Goal: Task Accomplishment & Management: Use online tool/utility

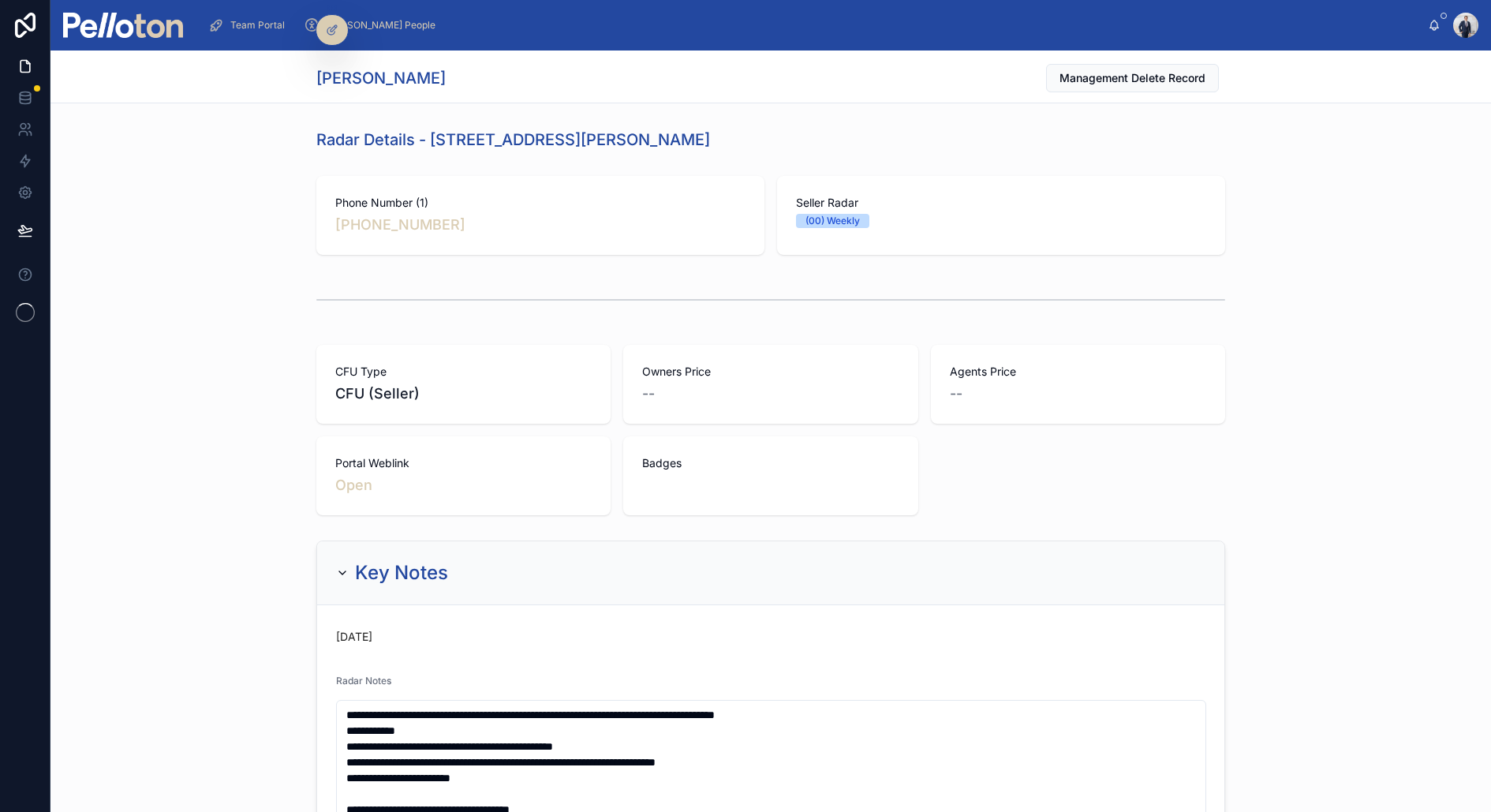
click at [159, 35] on img at bounding box center [123, 25] width 120 height 25
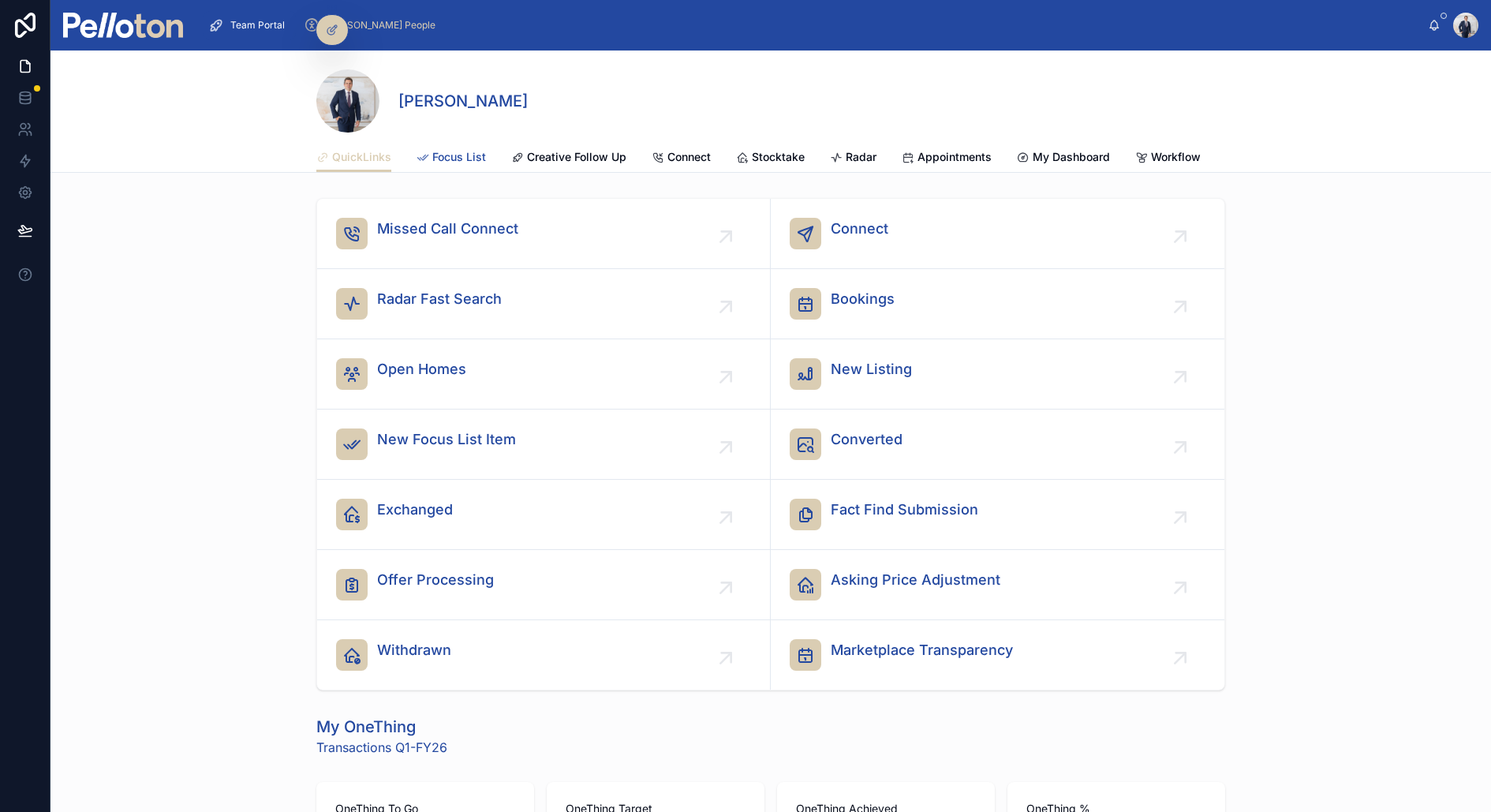
click at [450, 154] on span "Focus List" at bounding box center [459, 156] width 53 height 16
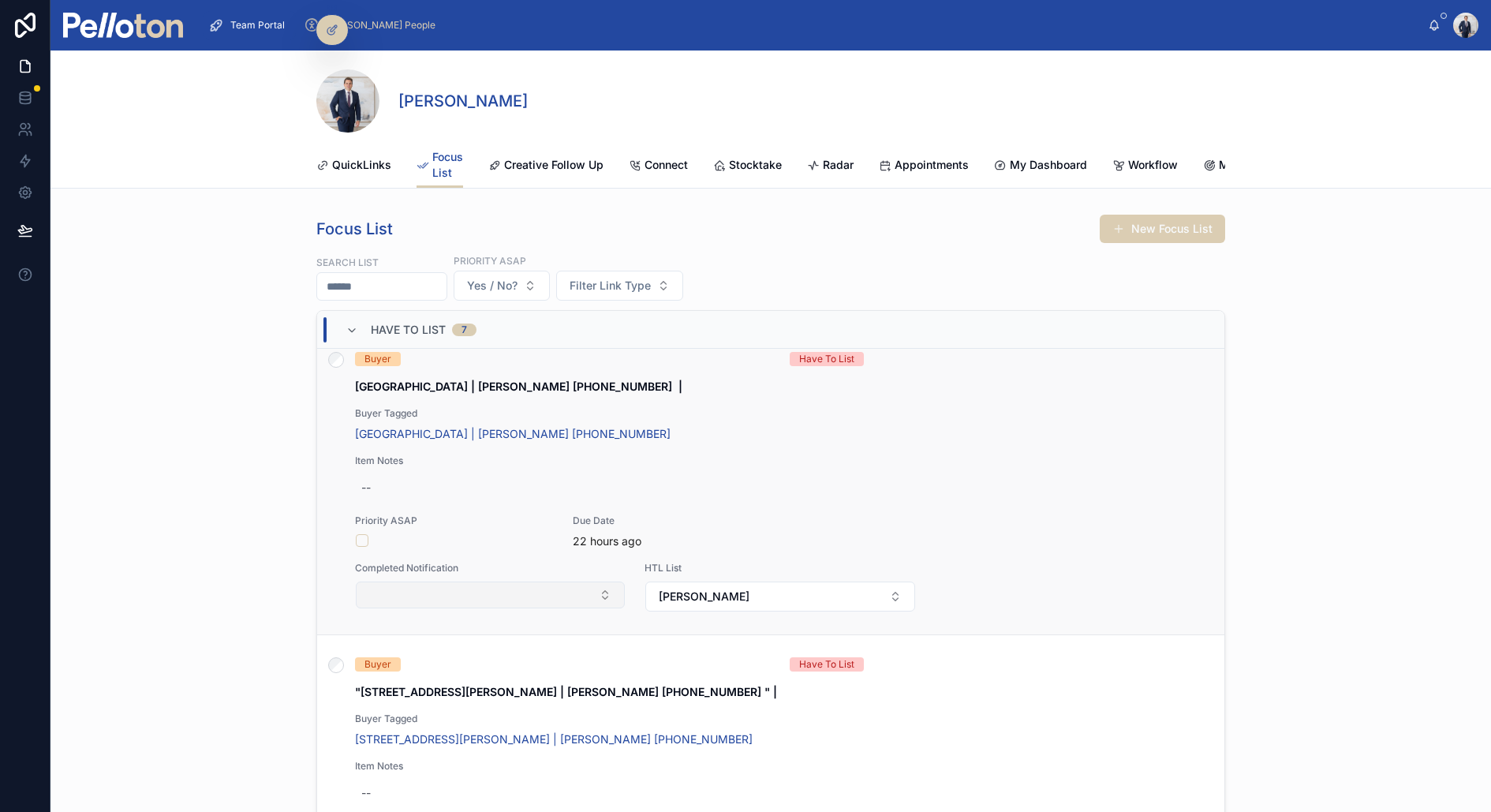
scroll to position [323, 0]
click at [365, 538] on button "button" at bounding box center [362, 542] width 13 height 13
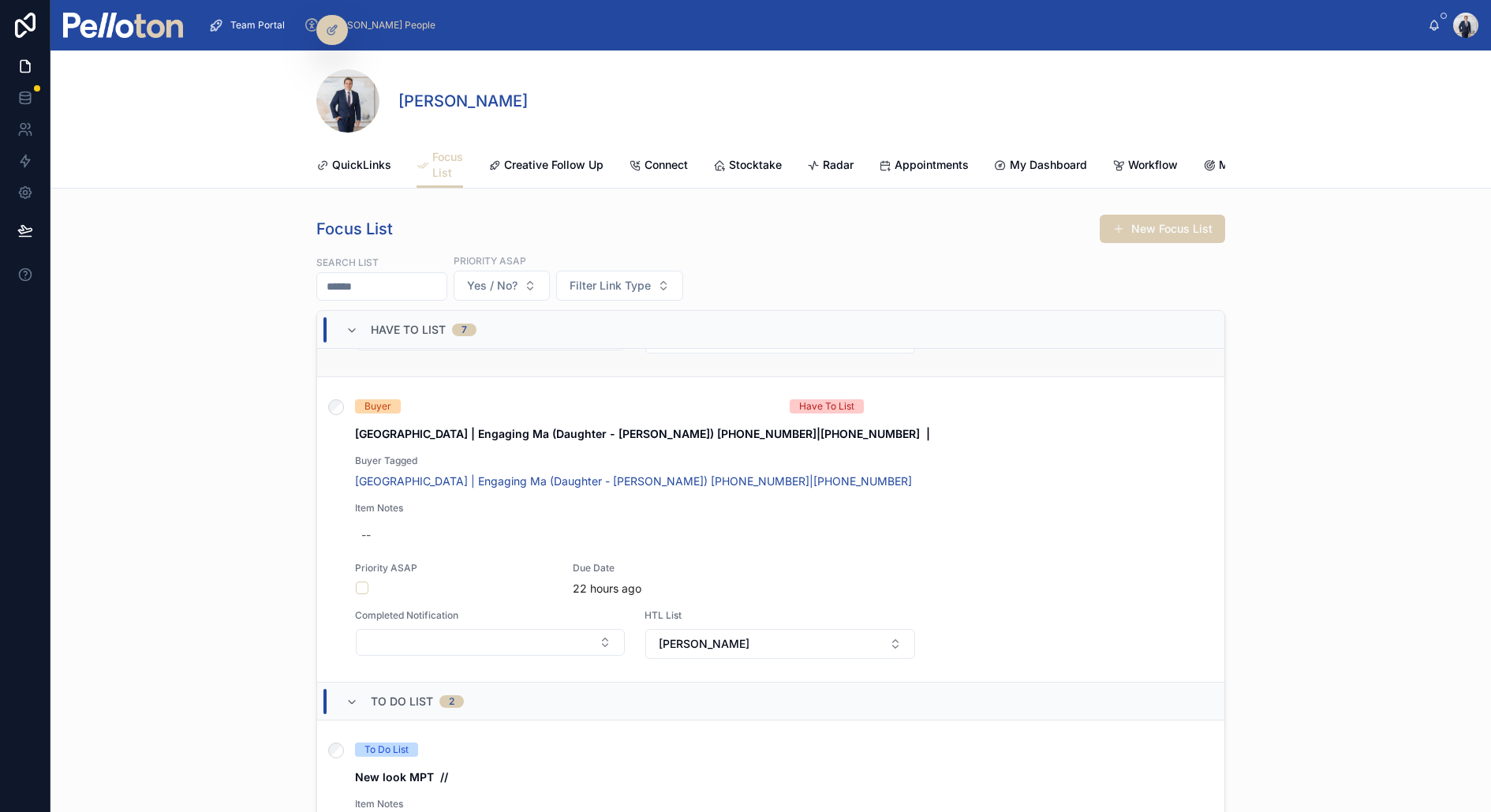
scroll to position [1824, 0]
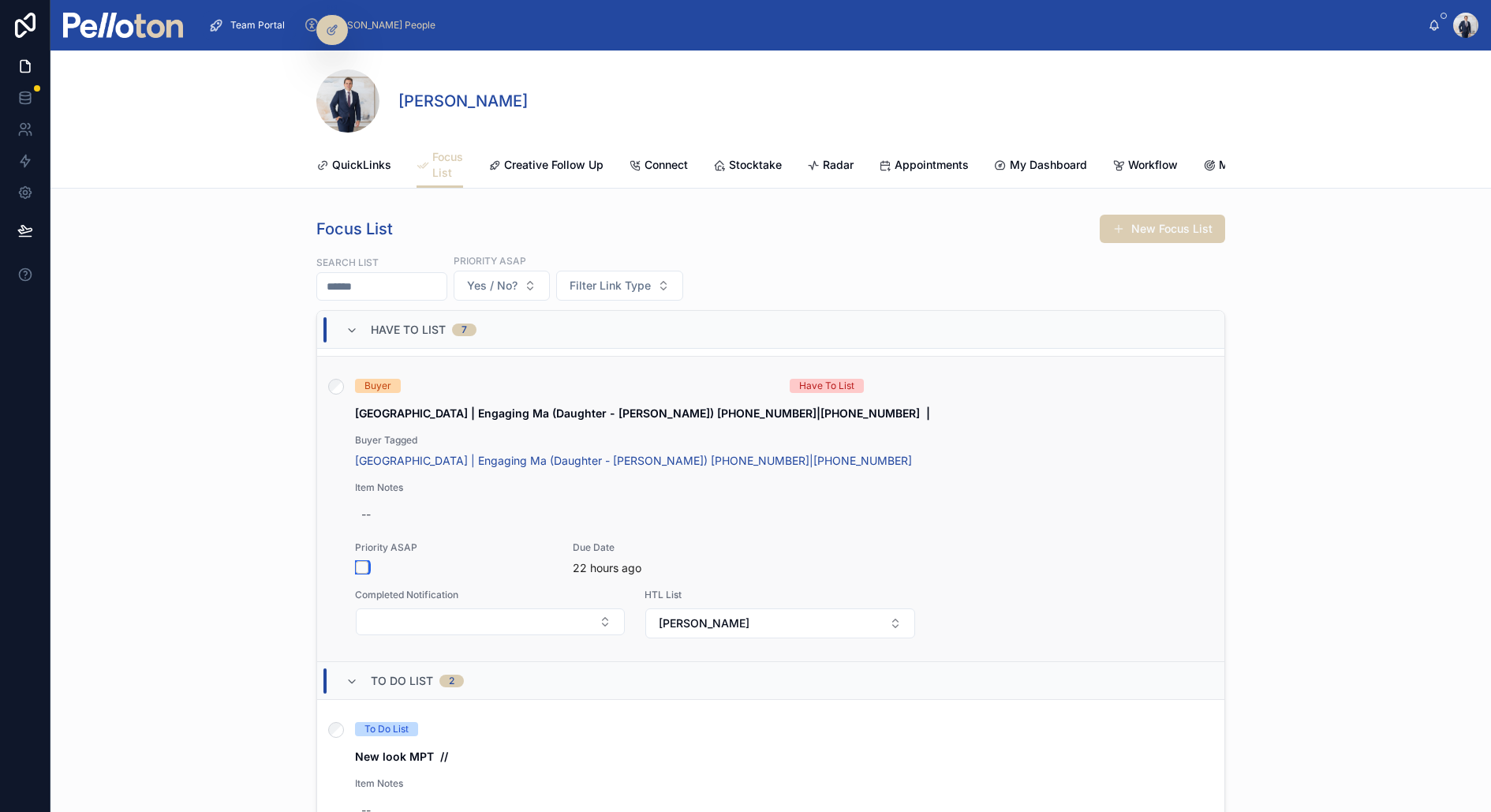
click at [365, 561] on button "button" at bounding box center [362, 568] width 13 height 13
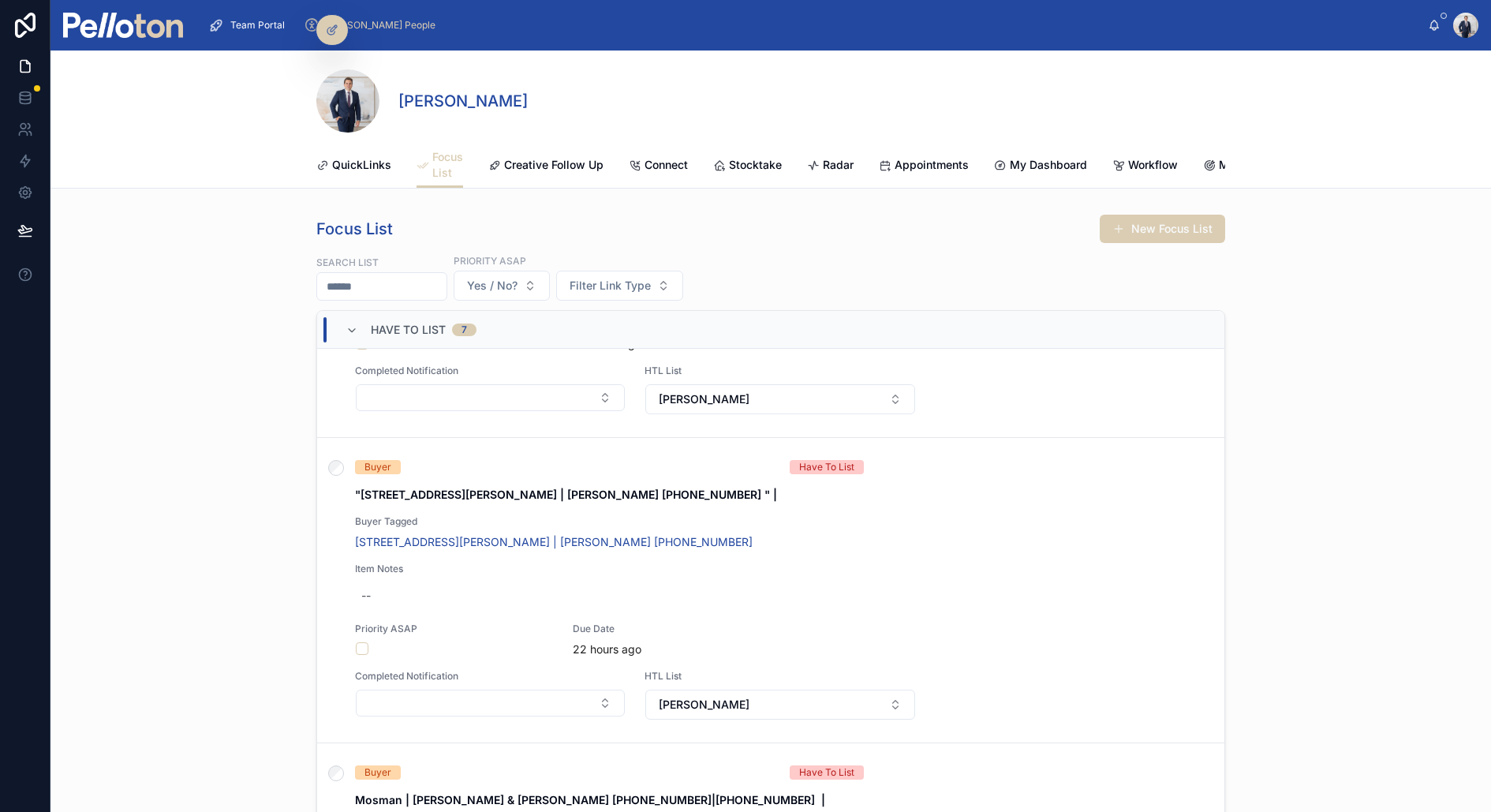
scroll to position [500, 0]
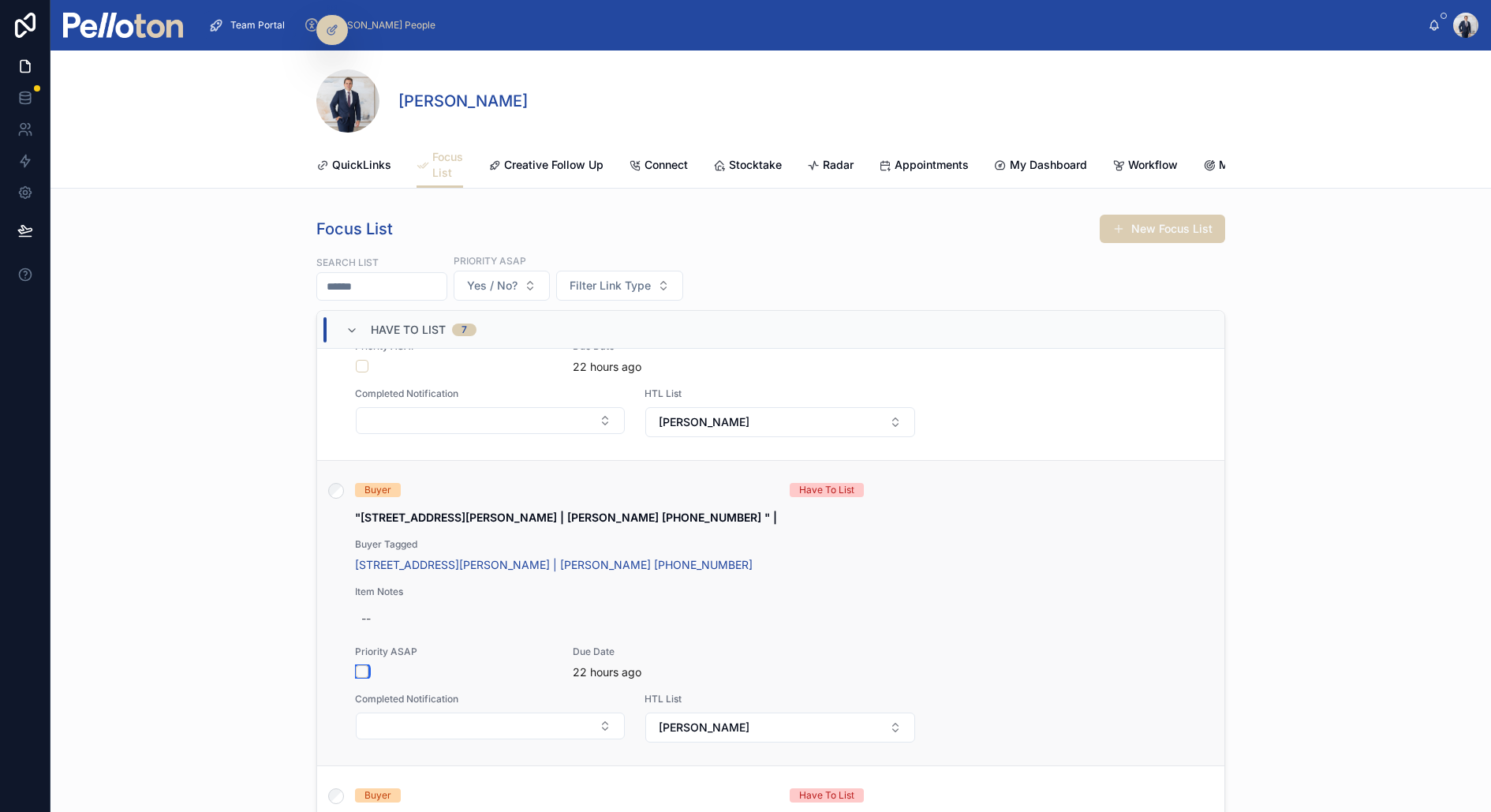
click at [362, 665] on button "button" at bounding box center [362, 671] width 13 height 13
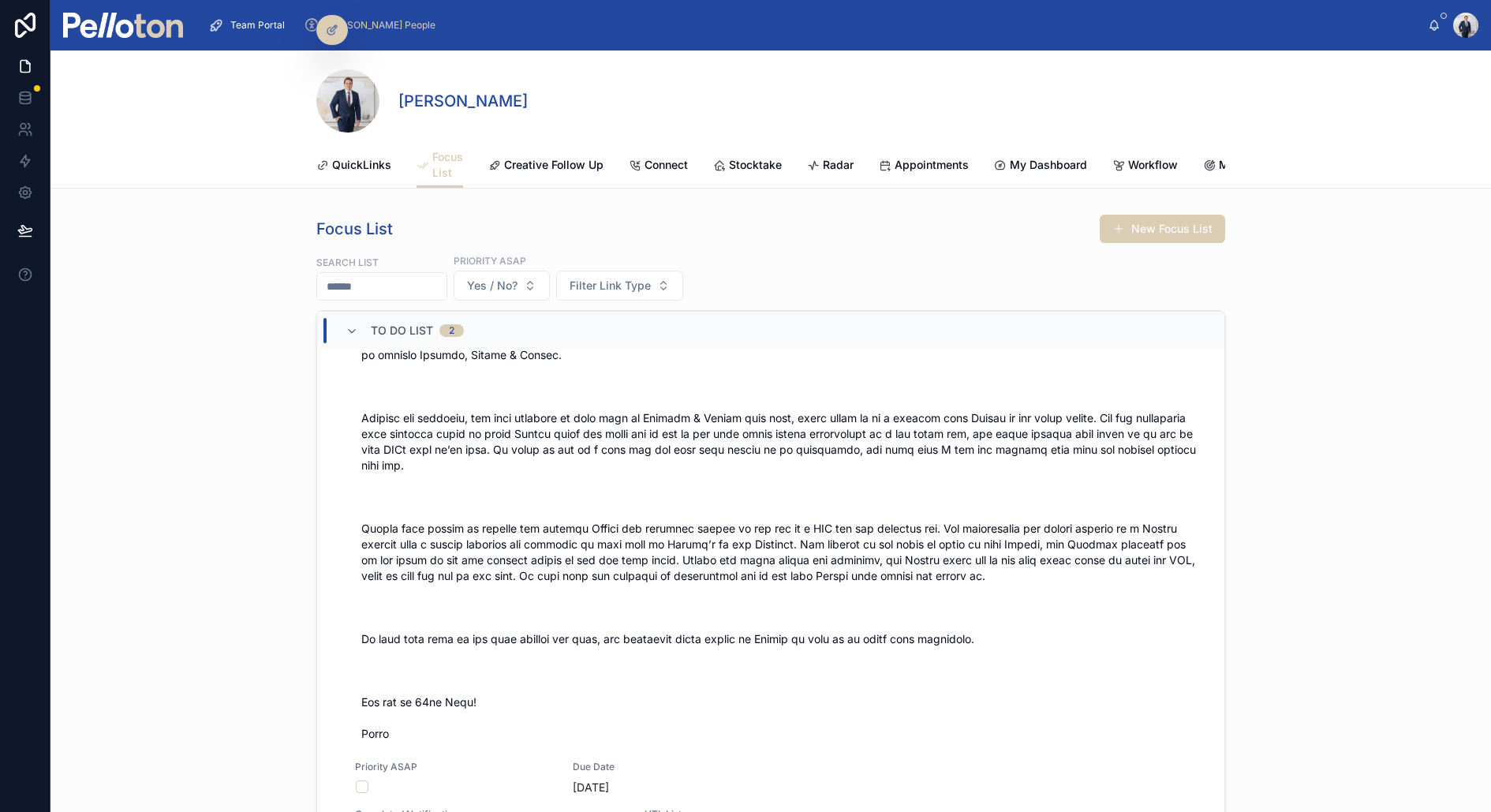
scroll to position [0, 0]
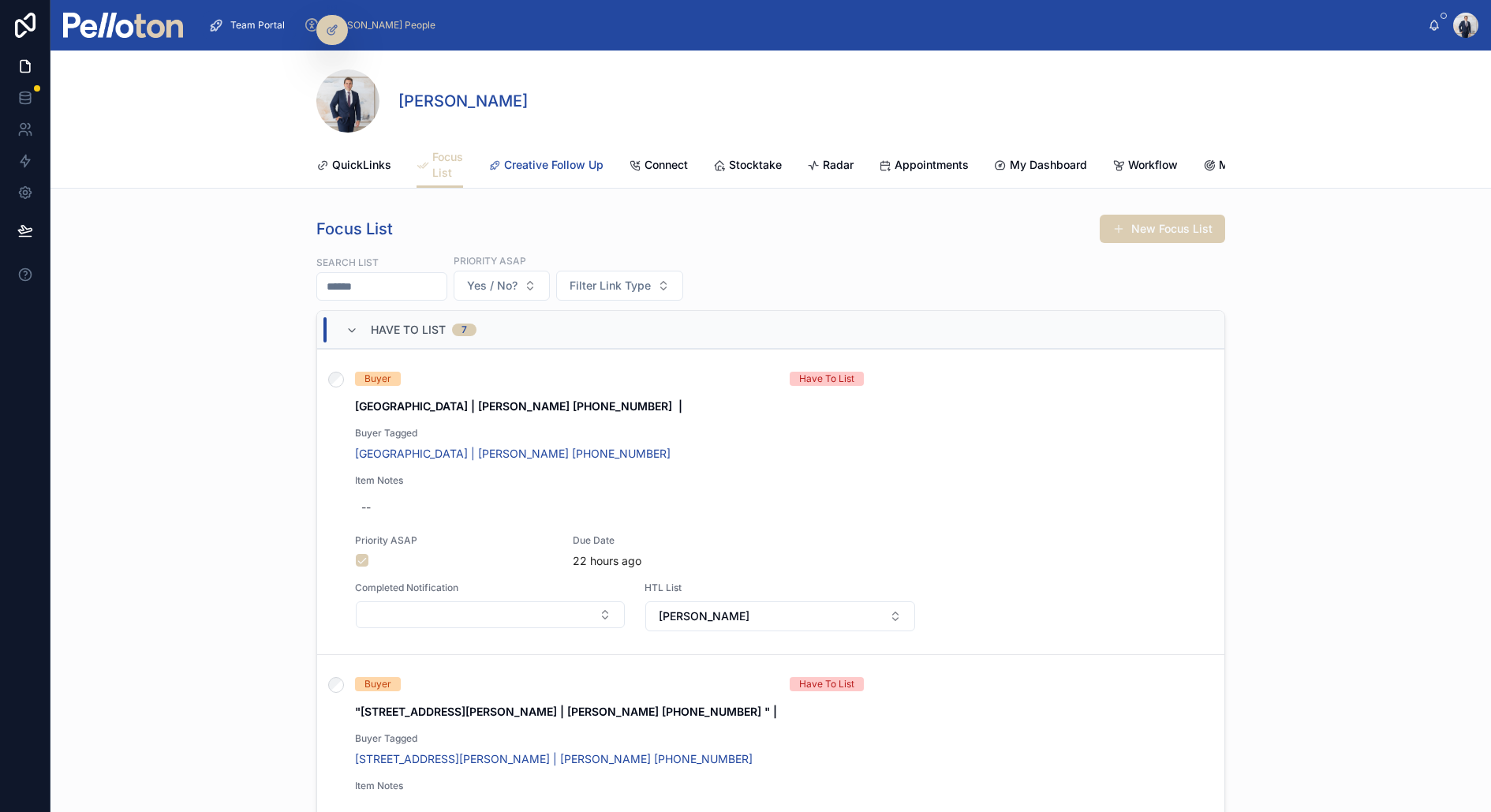
click at [556, 174] on link "Creative Follow Up" at bounding box center [546, 166] width 115 height 31
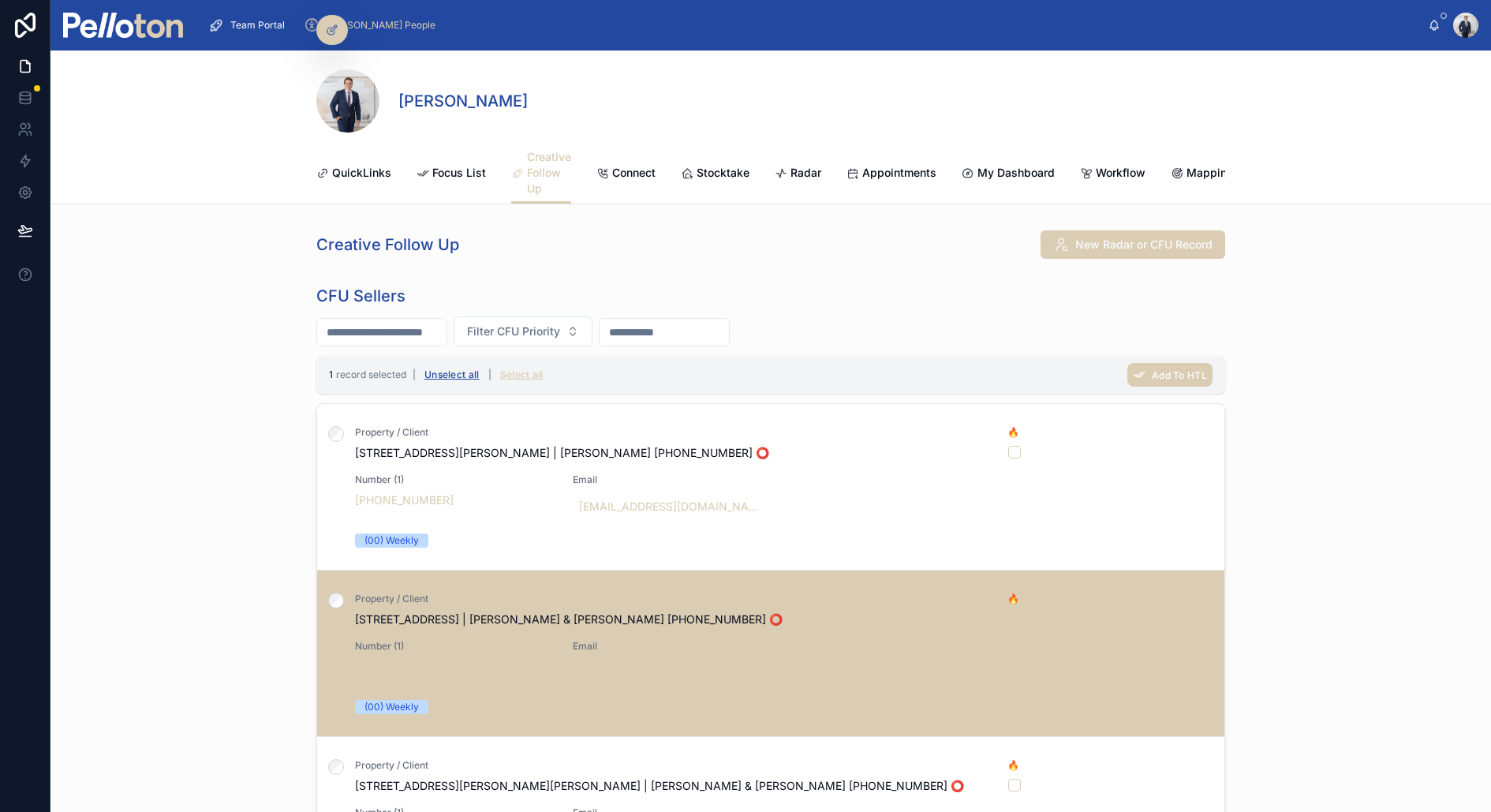
click at [444, 371] on button "Unselect all" at bounding box center [452, 374] width 66 height 25
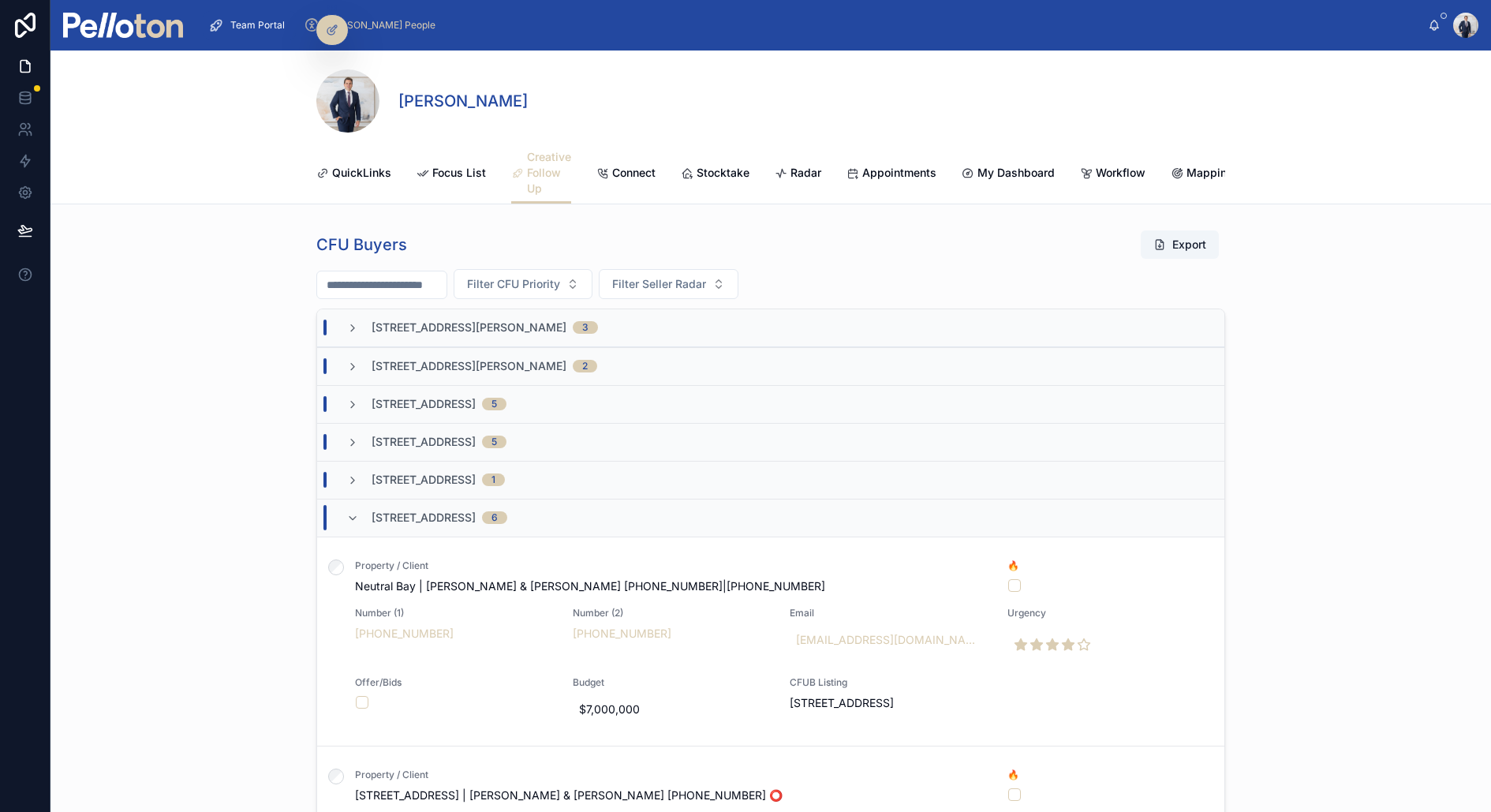
scroll to position [877, 0]
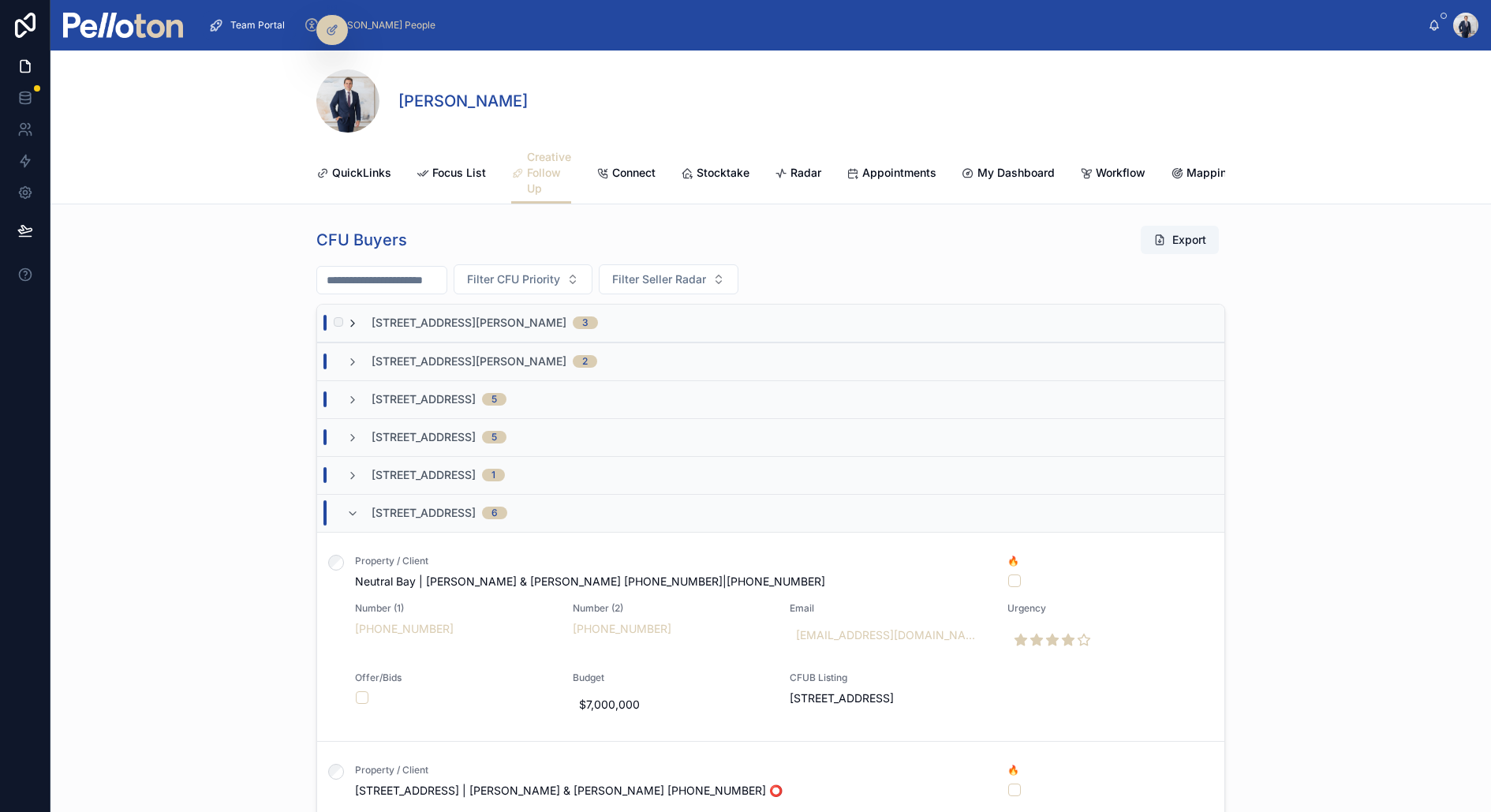
click at [355, 317] on icon at bounding box center [353, 323] width 13 height 13
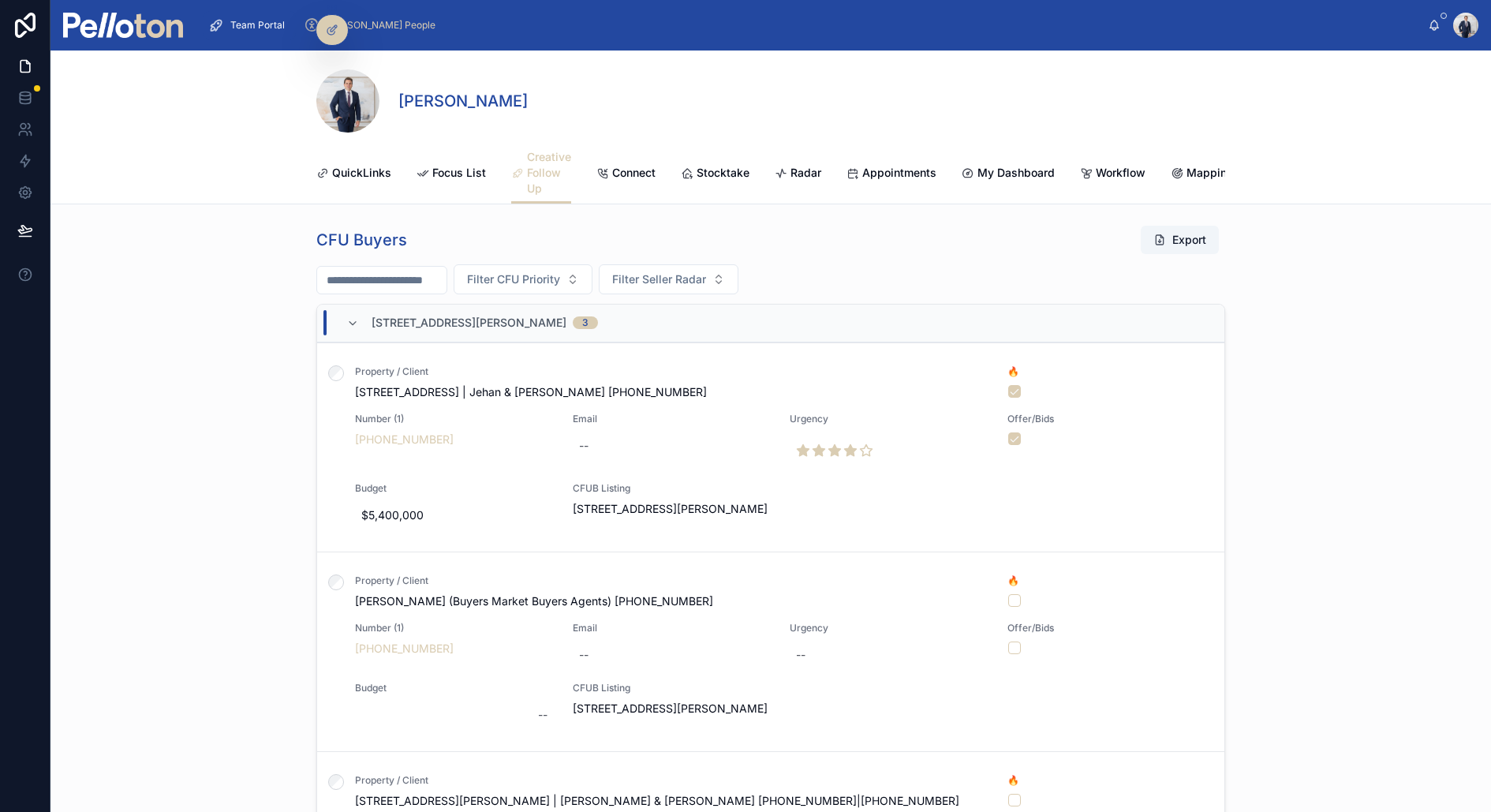
click at [355, 317] on icon at bounding box center [353, 323] width 13 height 13
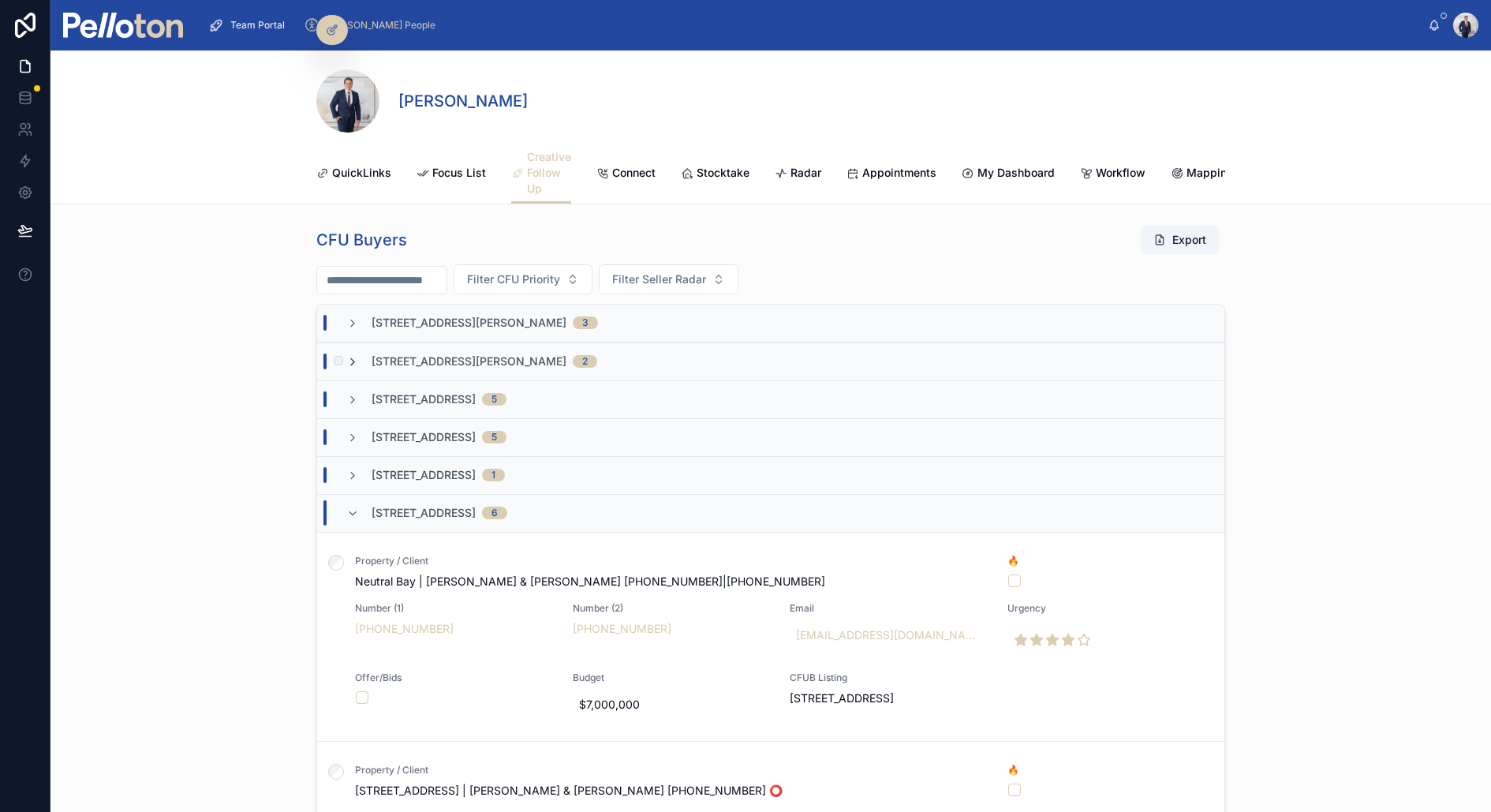
click at [353, 357] on icon at bounding box center [353, 362] width 13 height 13
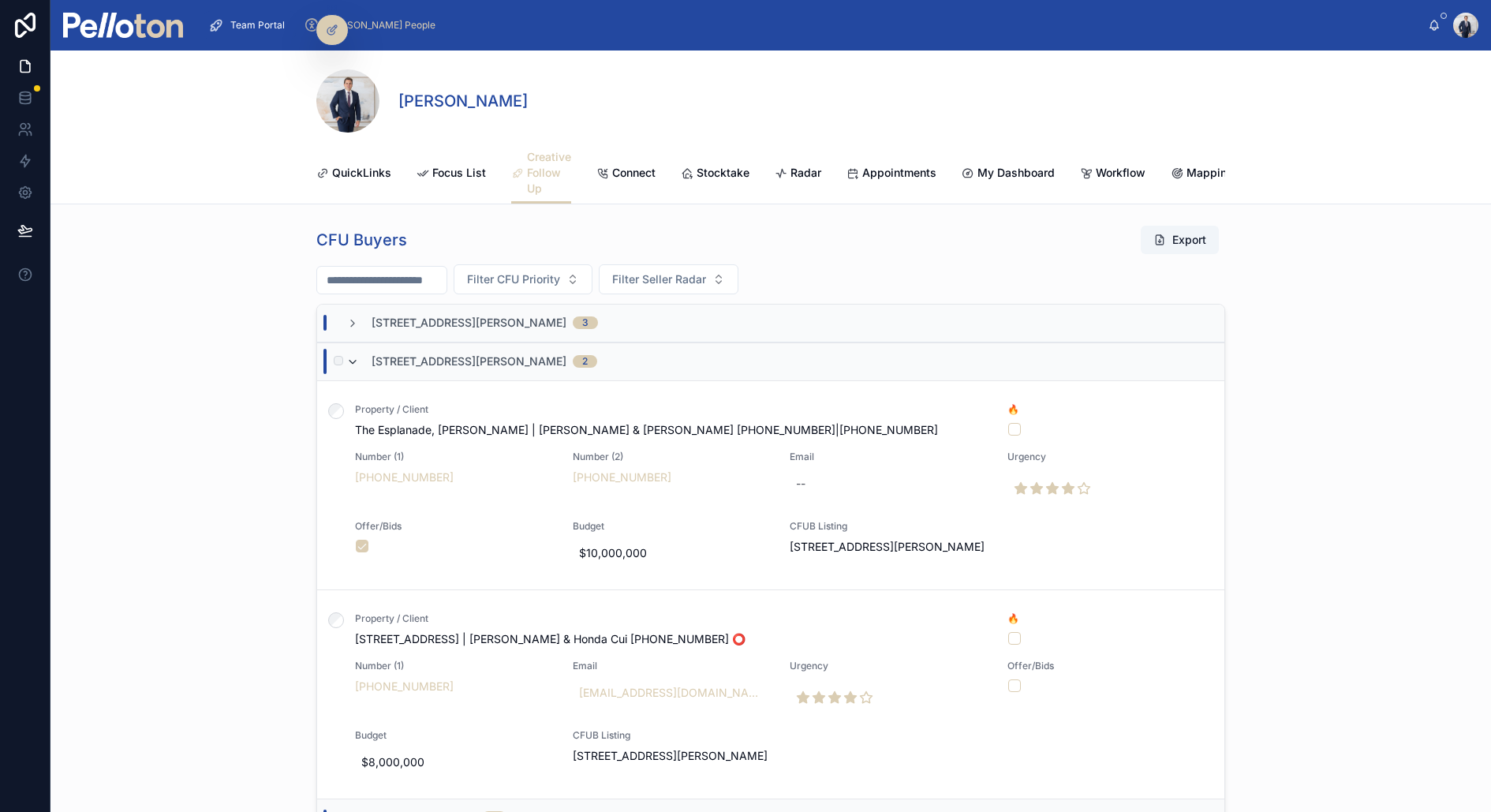
click at [353, 357] on icon at bounding box center [353, 362] width 13 height 13
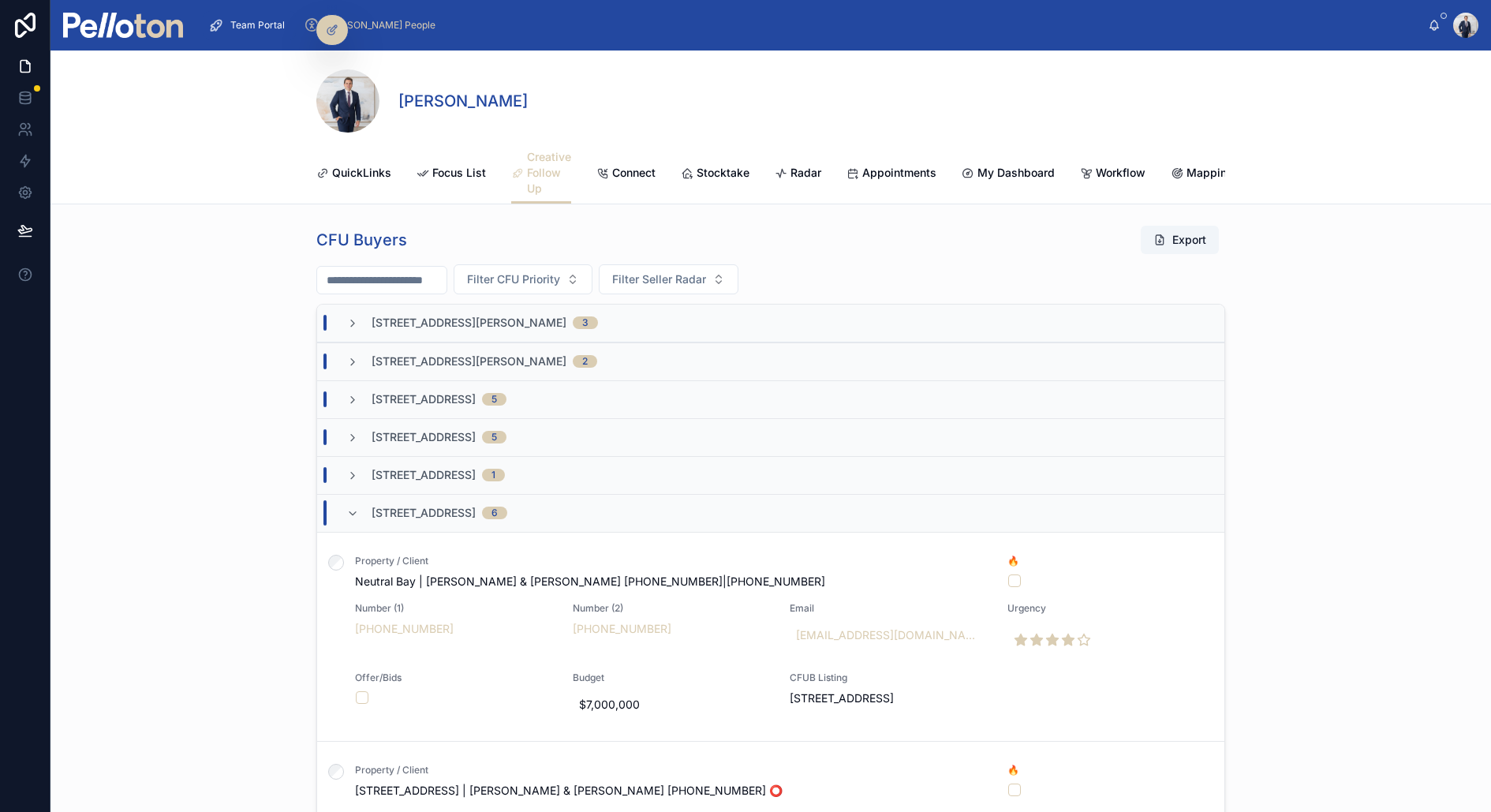
click at [353, 357] on icon at bounding box center [353, 362] width 13 height 13
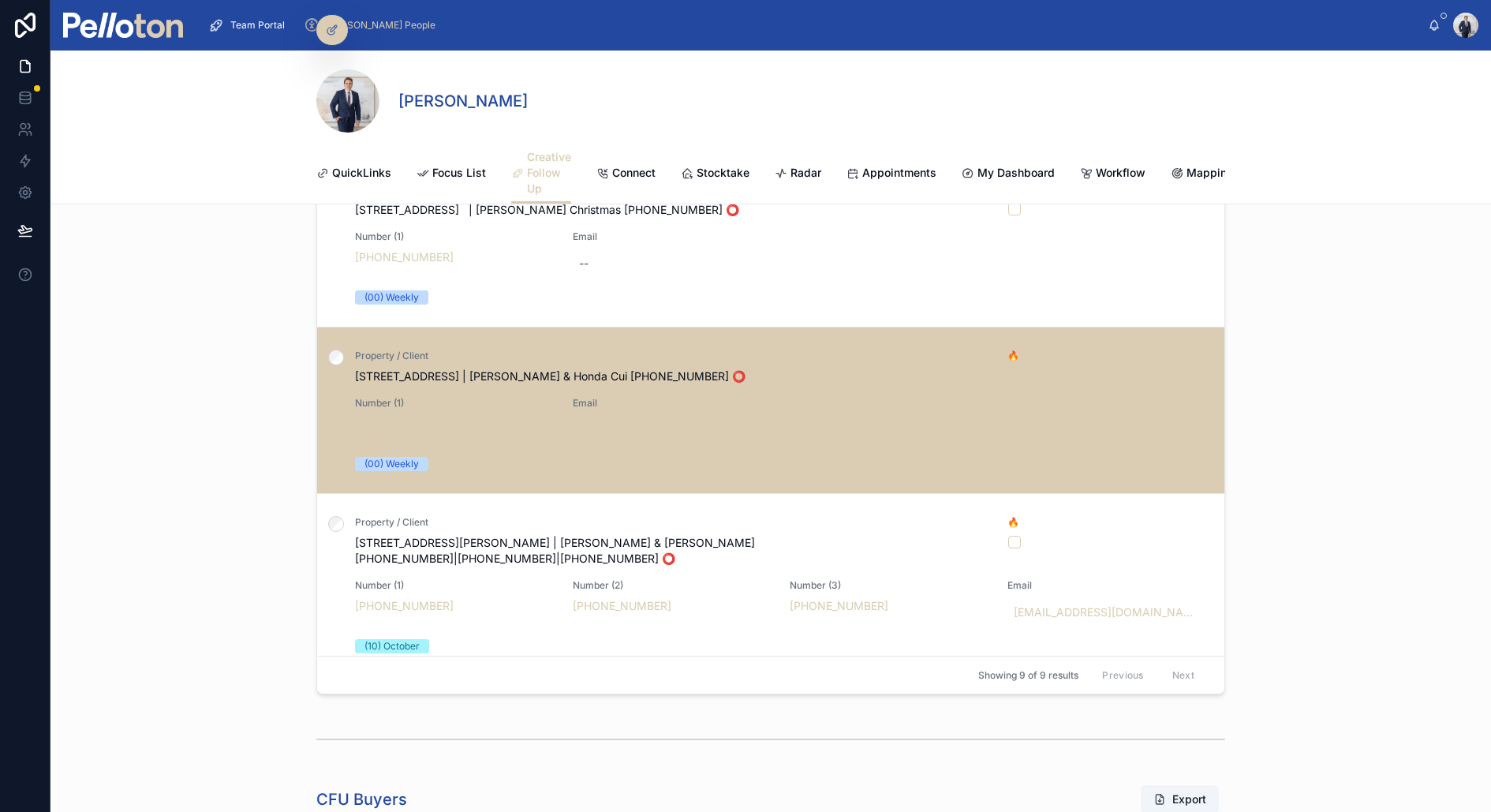
scroll to position [0, 0]
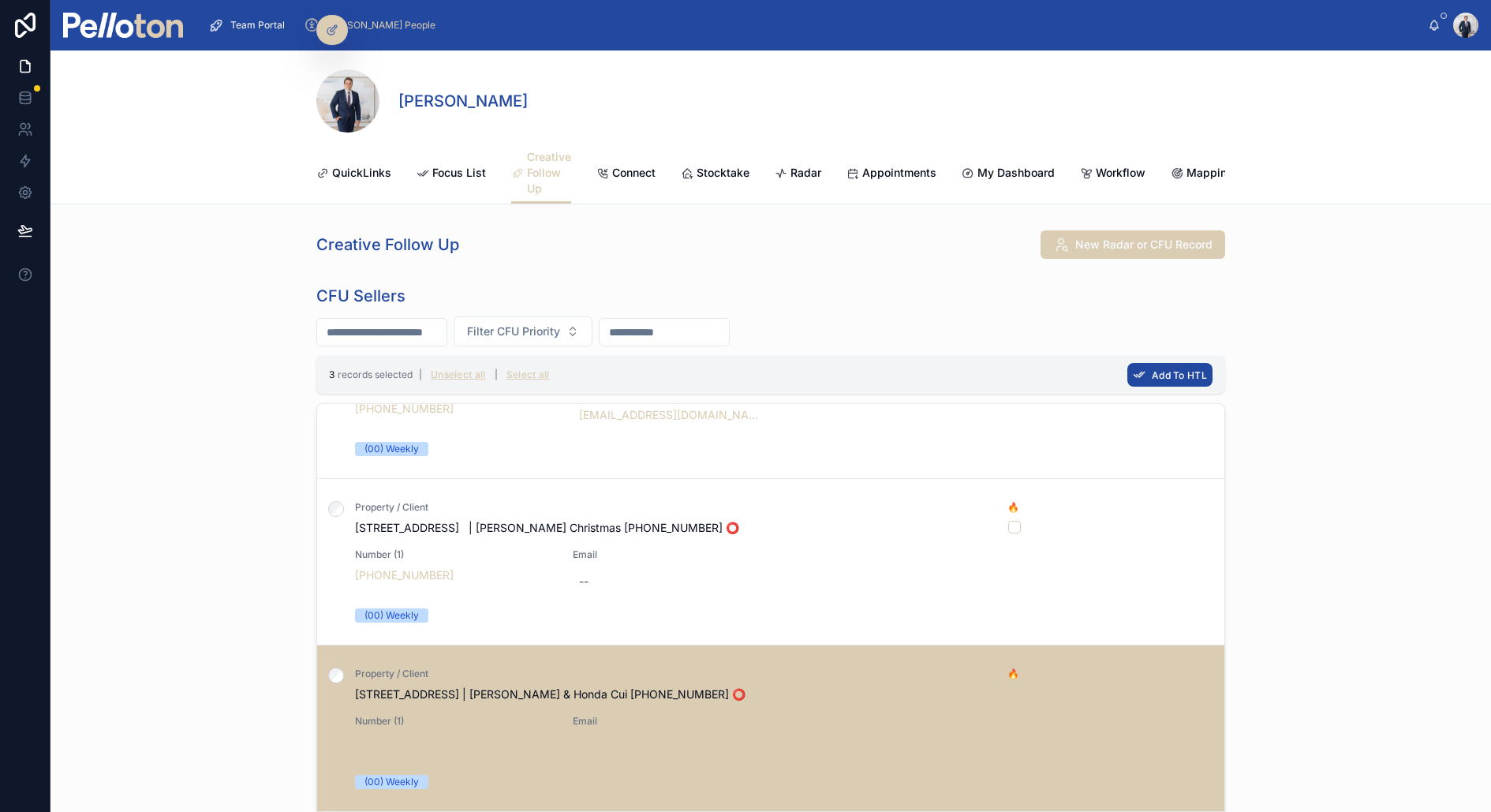
click at [1183, 371] on span "Add To HTL" at bounding box center [1180, 375] width 55 height 12
click at [1248, 341] on icon at bounding box center [1248, 344] width 13 height 13
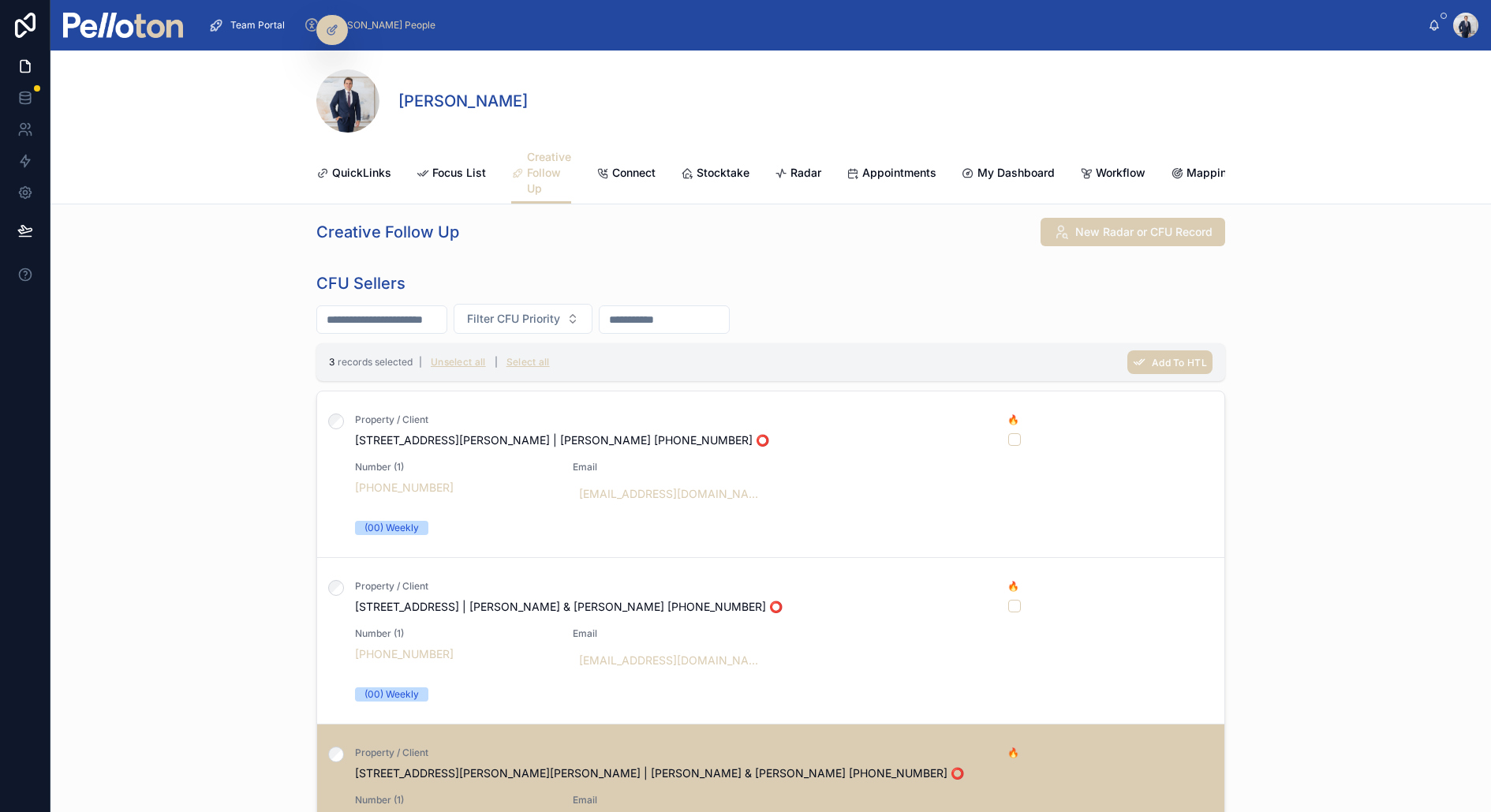
scroll to position [8, 0]
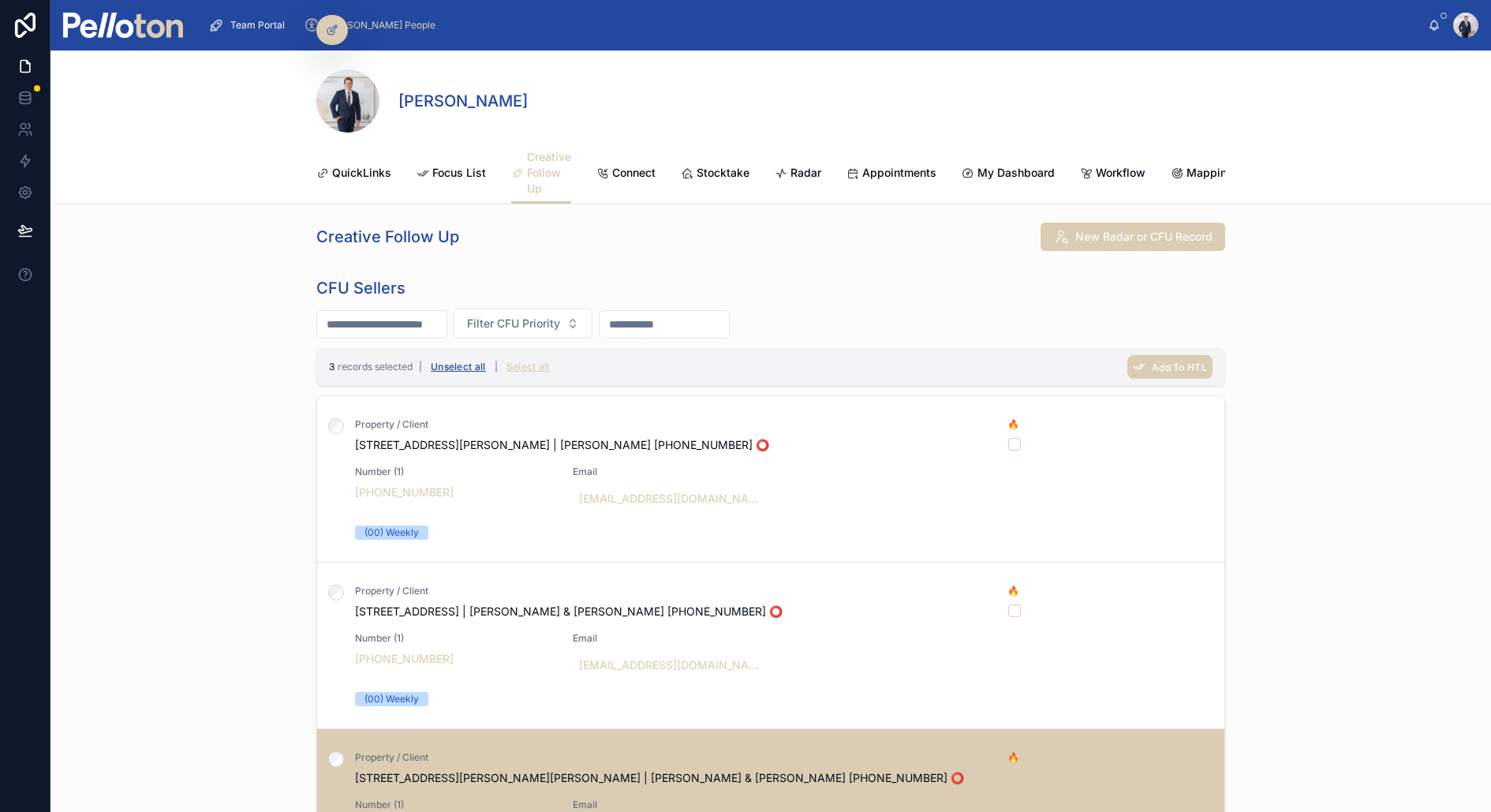
click at [447, 365] on button "Unselect all" at bounding box center [458, 367] width 66 height 25
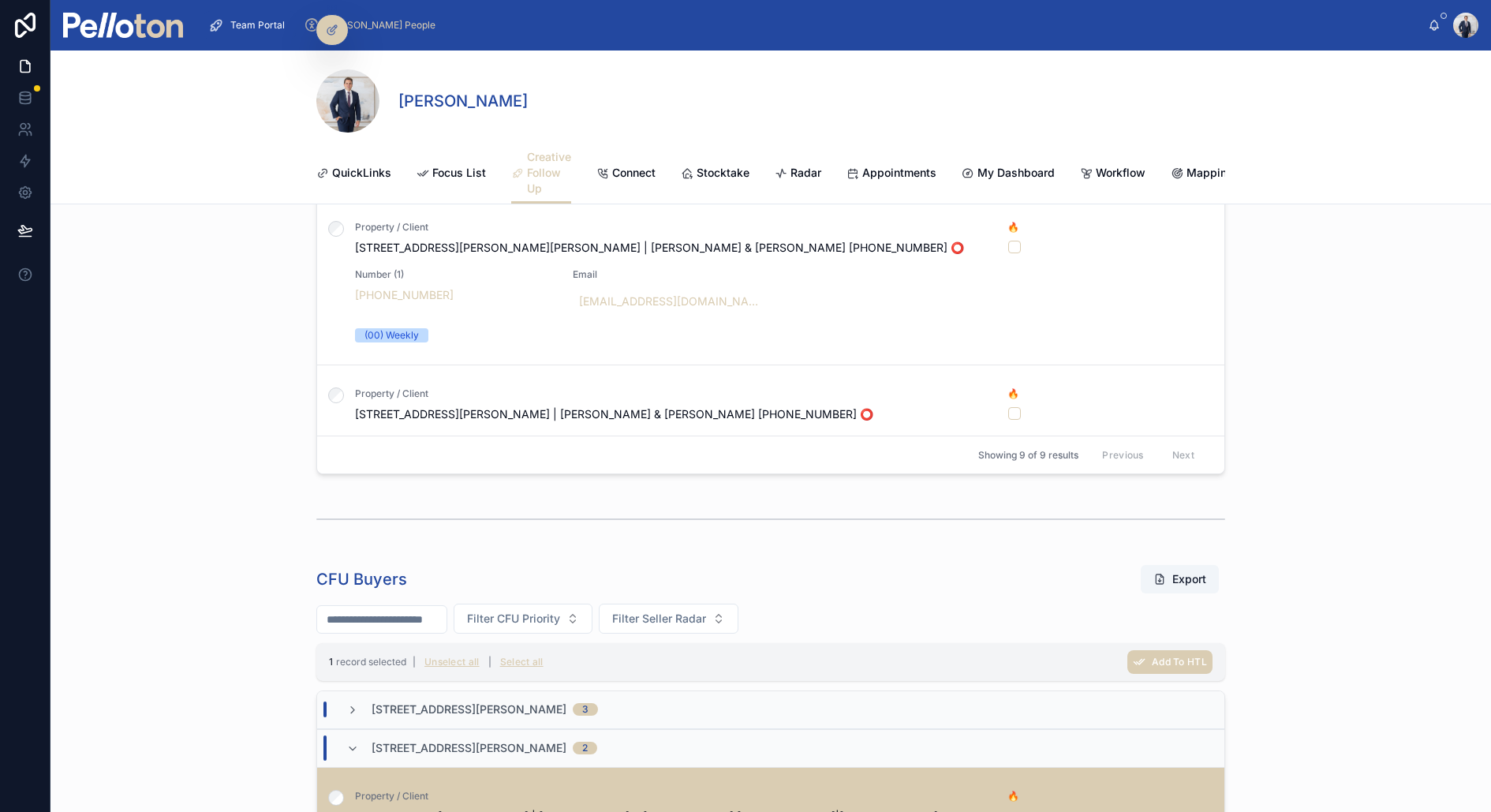
scroll to position [947, 0]
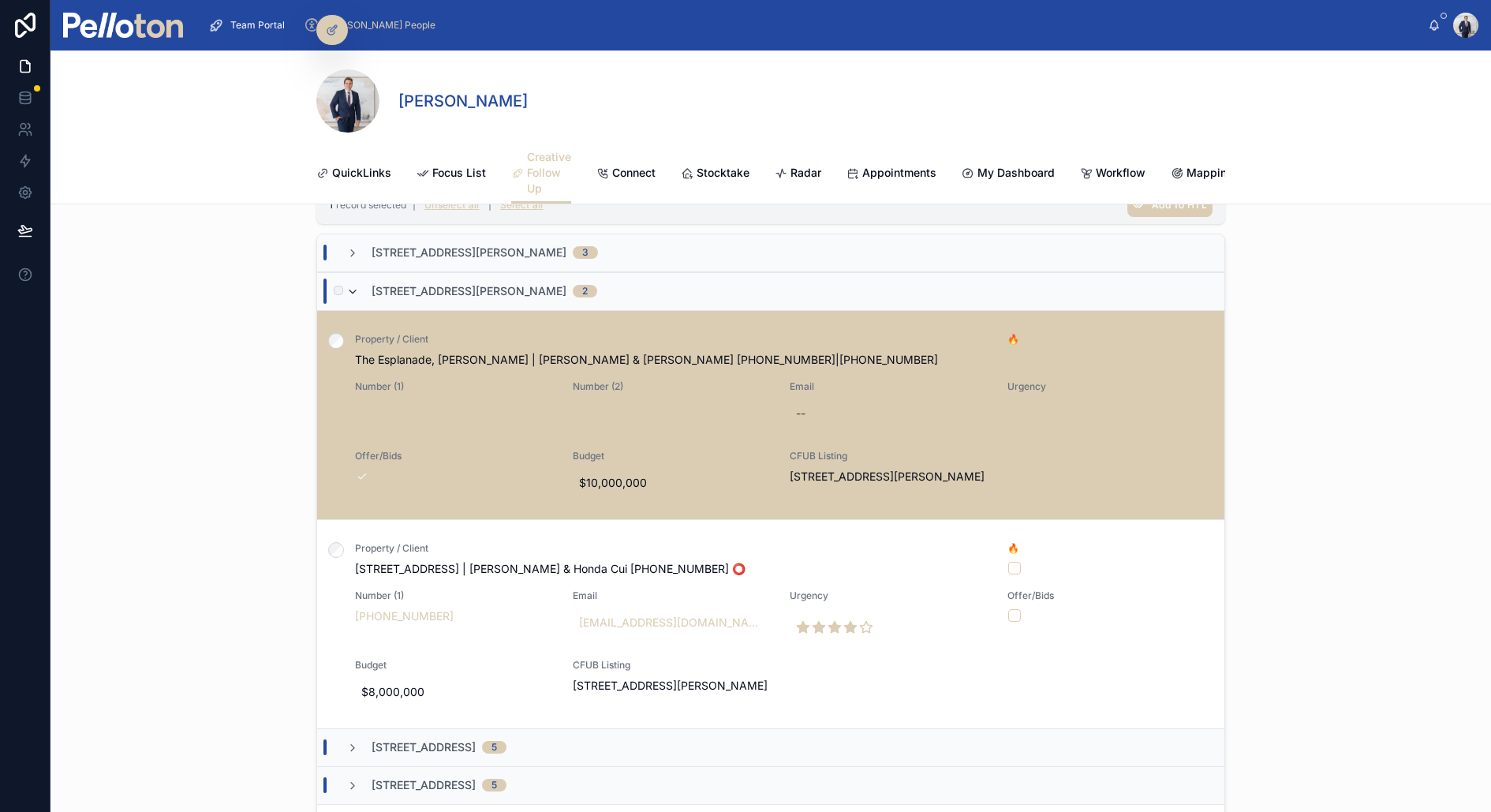
click at [352, 288] on icon at bounding box center [353, 292] width 13 height 13
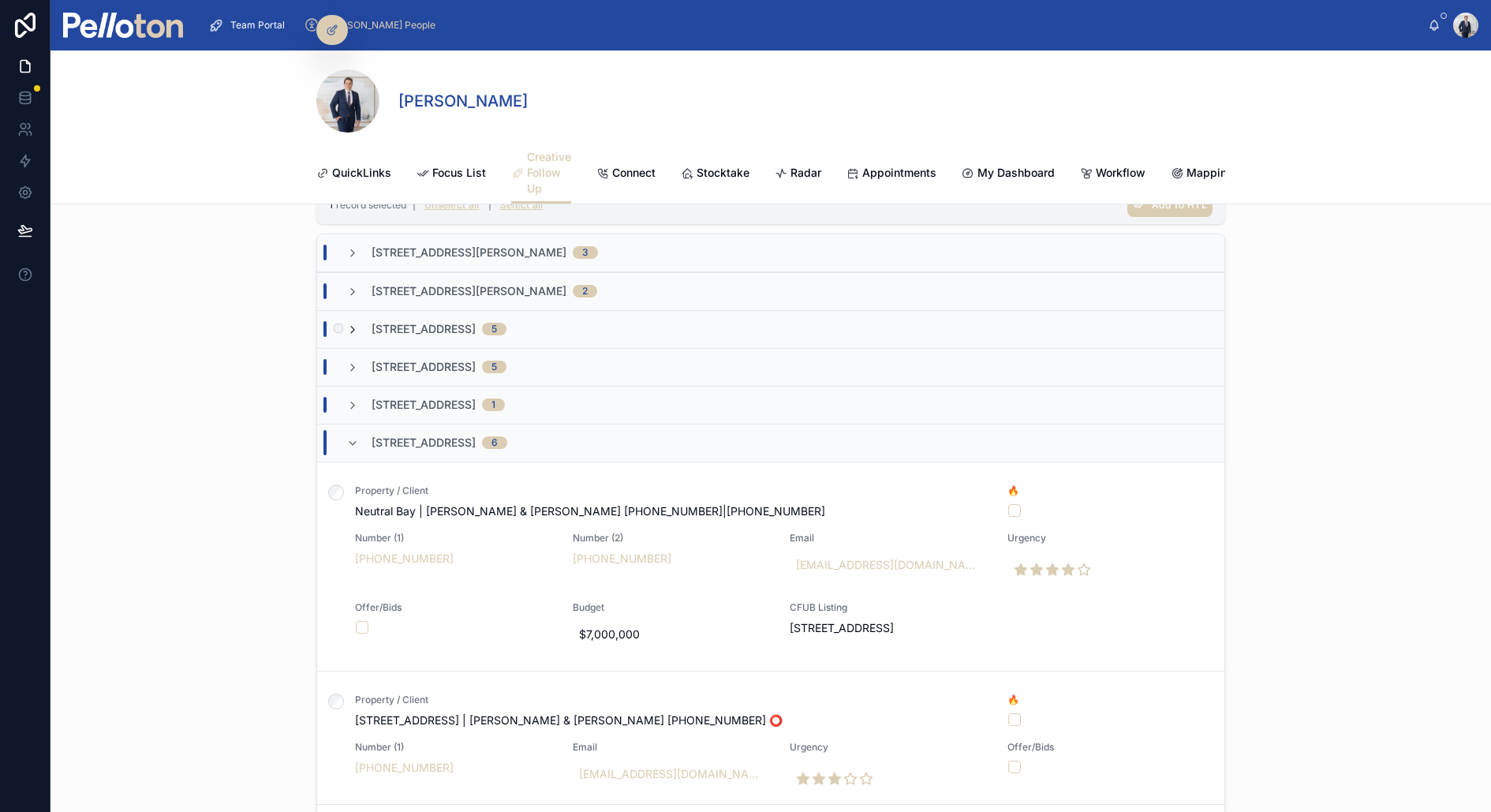
click at [353, 325] on icon at bounding box center [353, 330] width 13 height 13
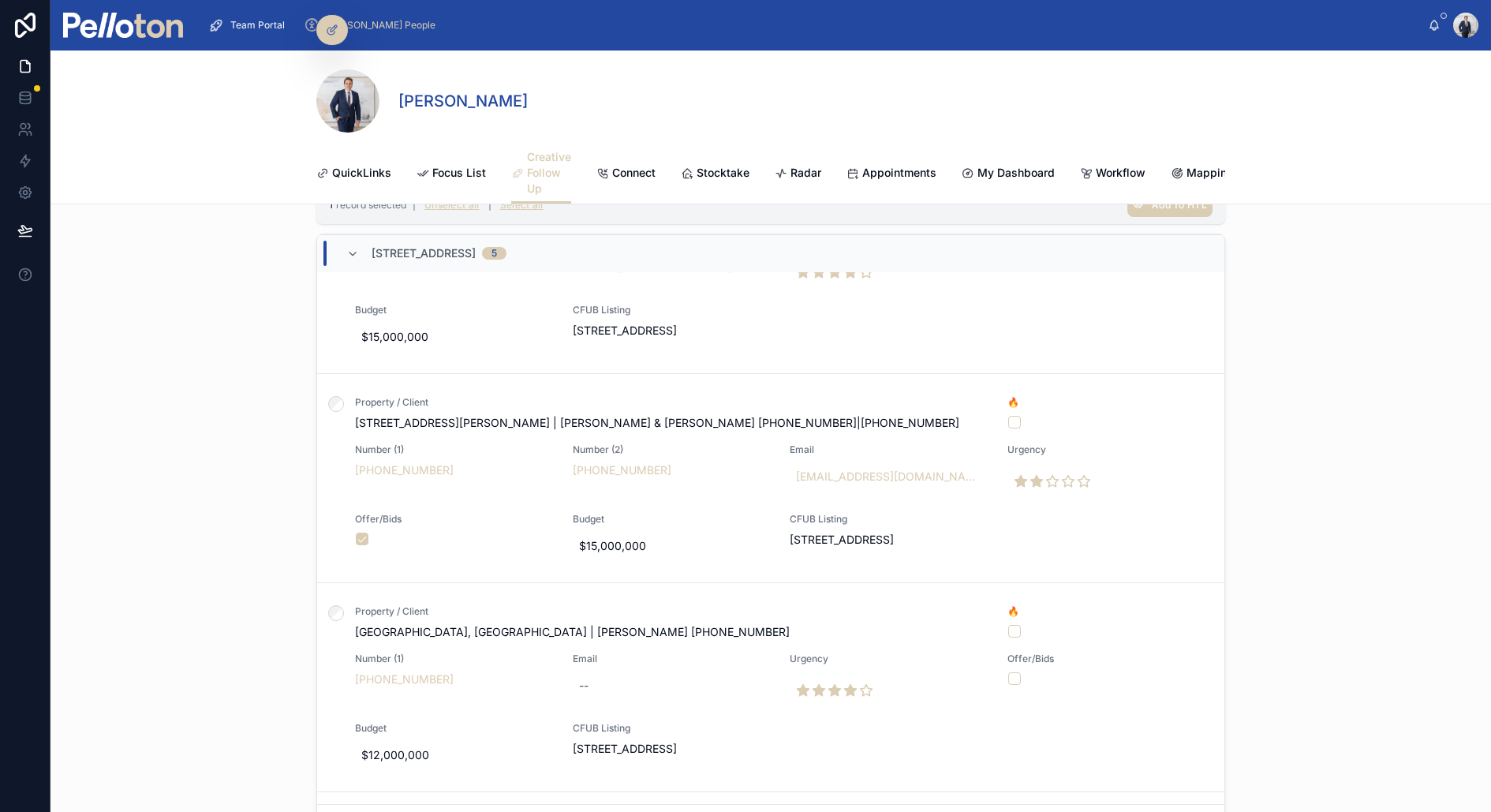
scroll to position [0, 0]
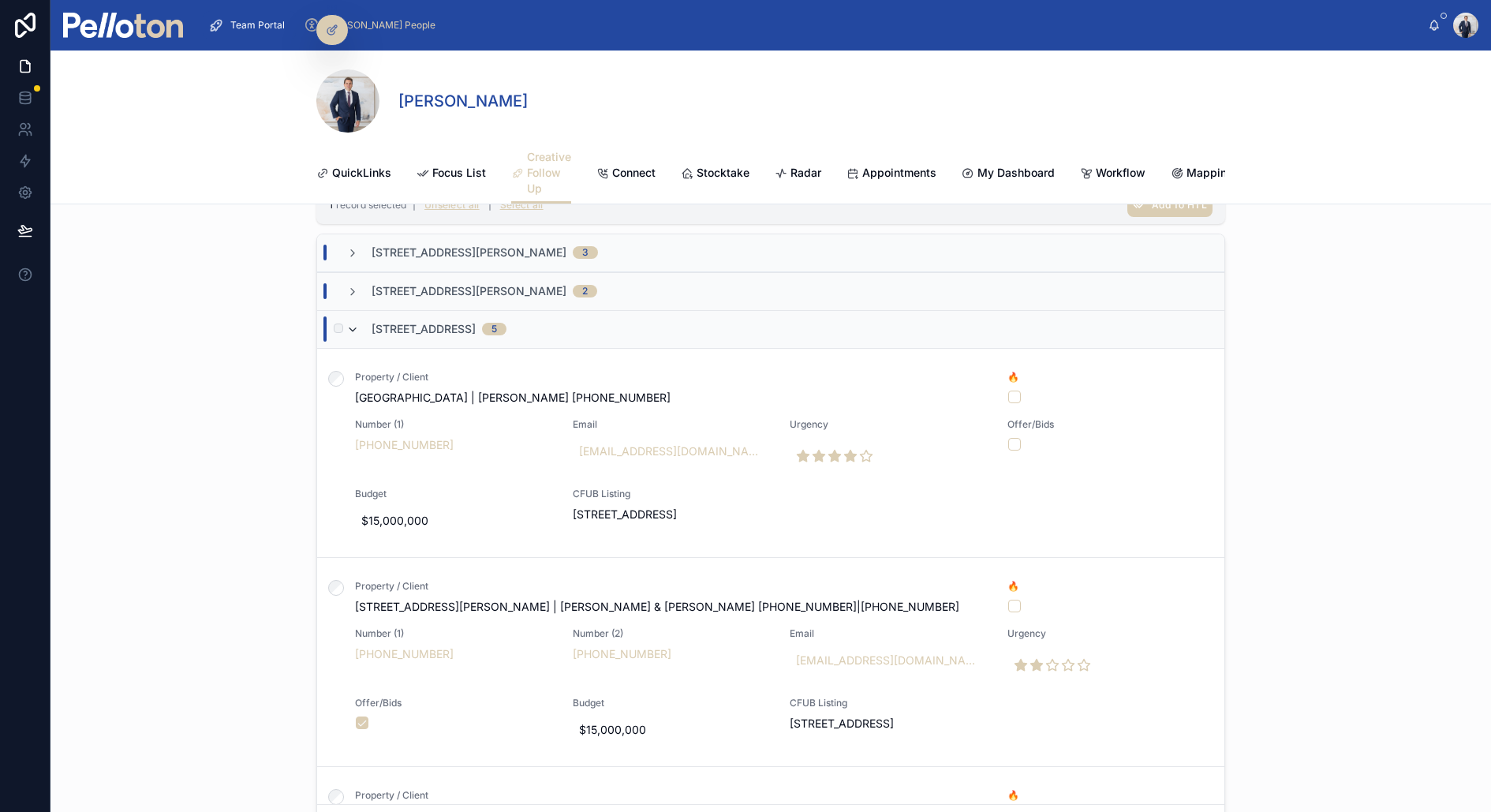
click at [352, 324] on icon at bounding box center [353, 330] width 13 height 13
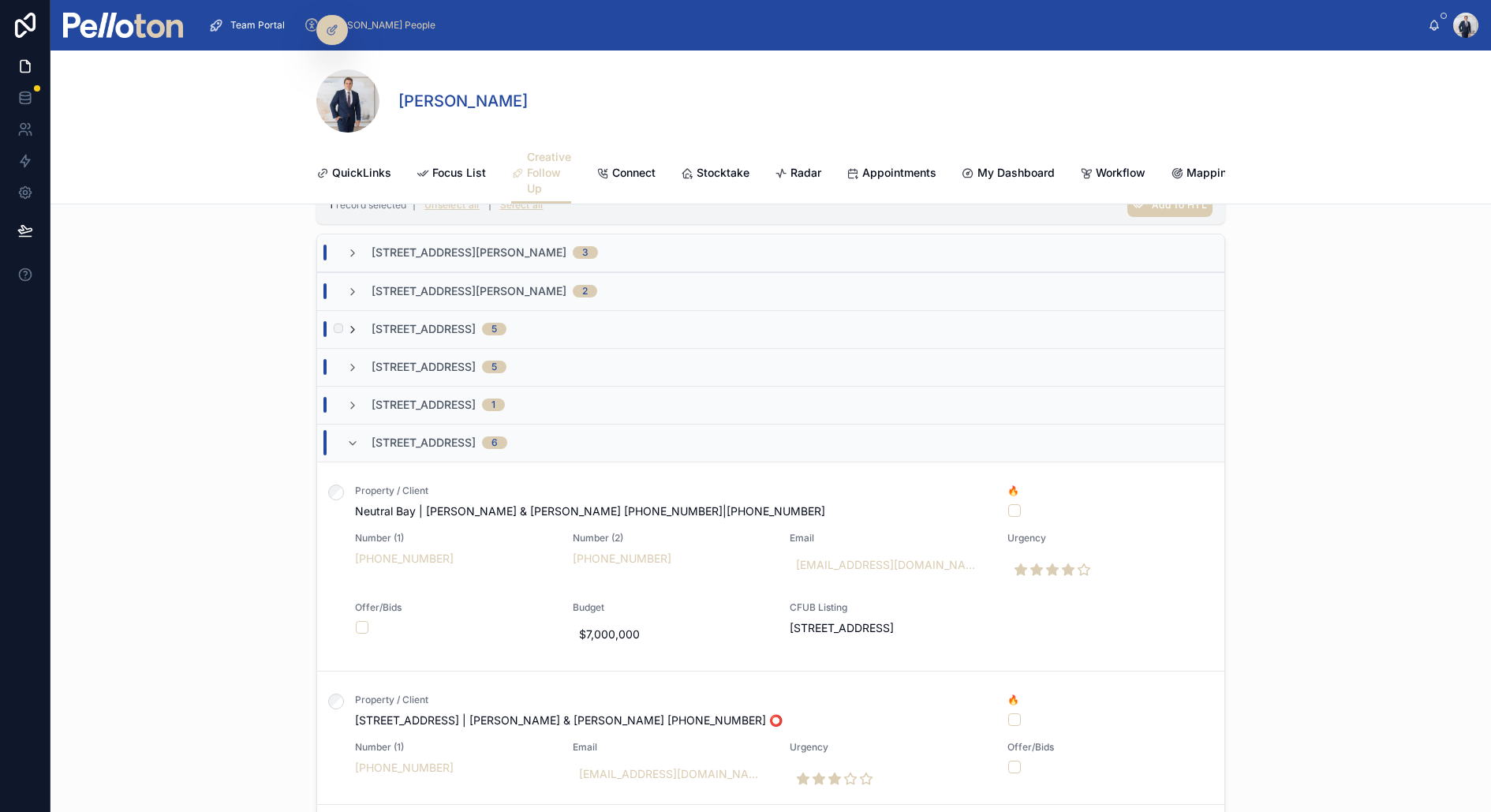
click at [352, 328] on icon at bounding box center [353, 330] width 13 height 13
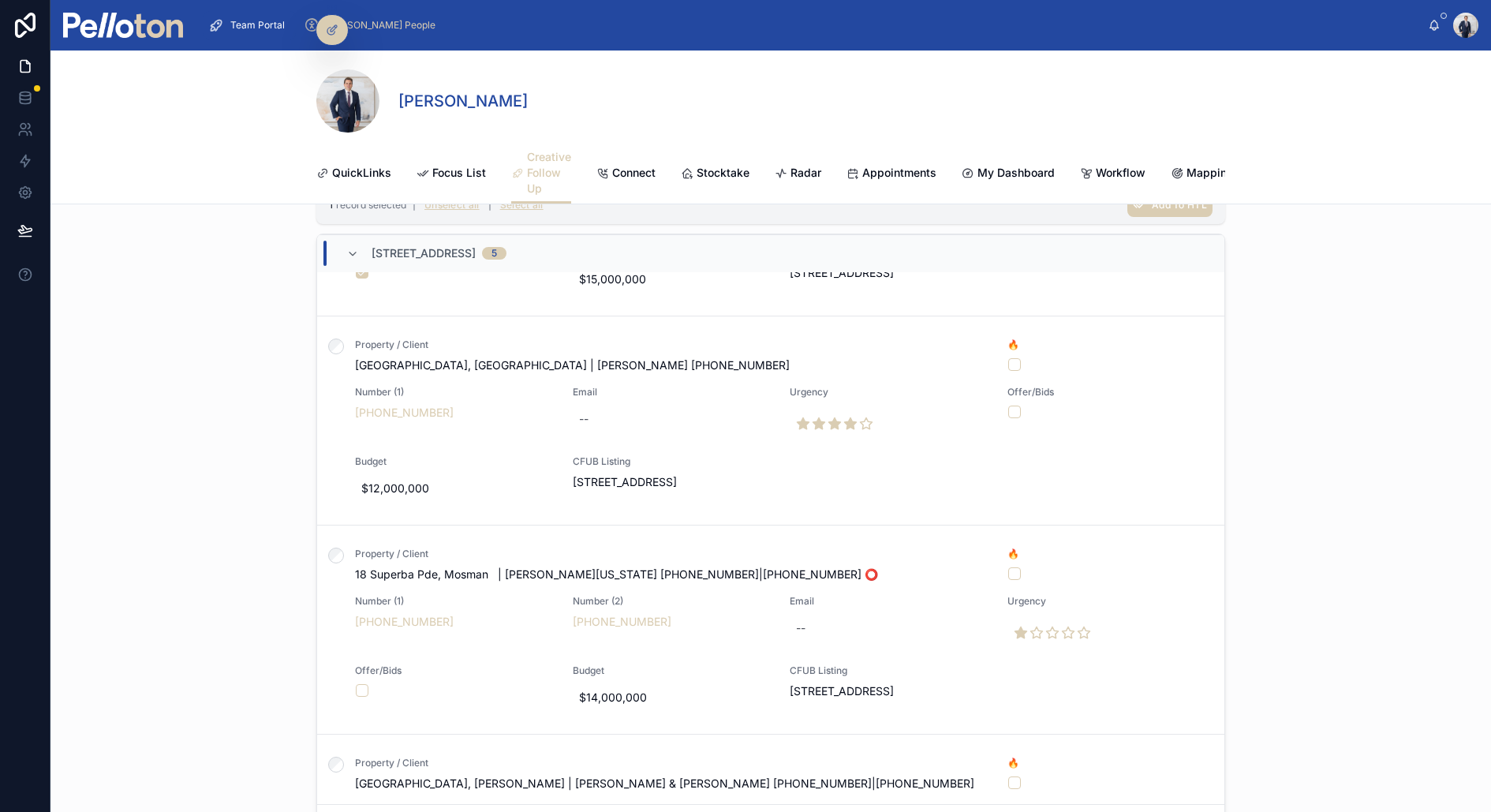
scroll to position [761, 0]
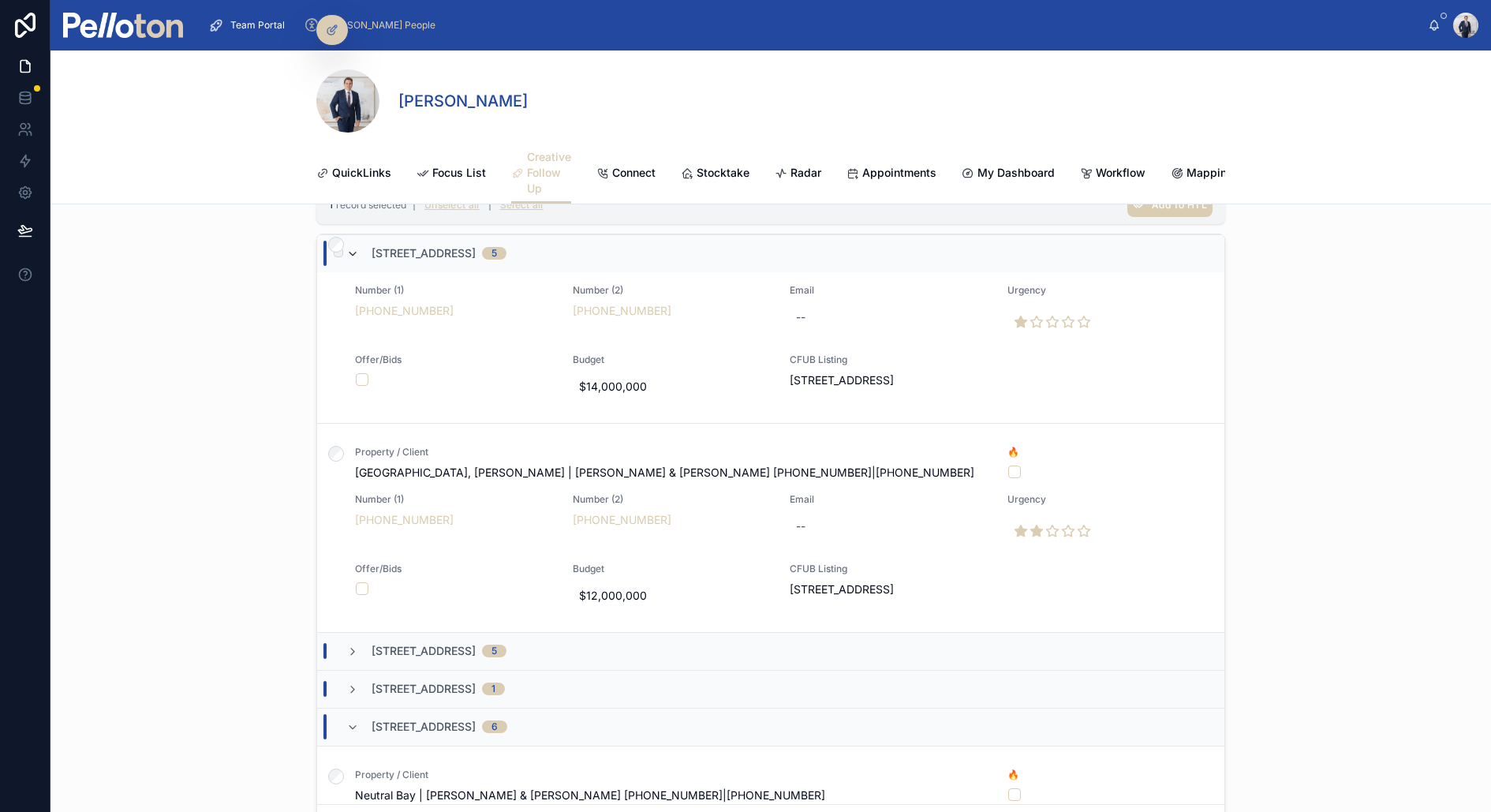
click at [355, 248] on icon at bounding box center [353, 254] width 13 height 13
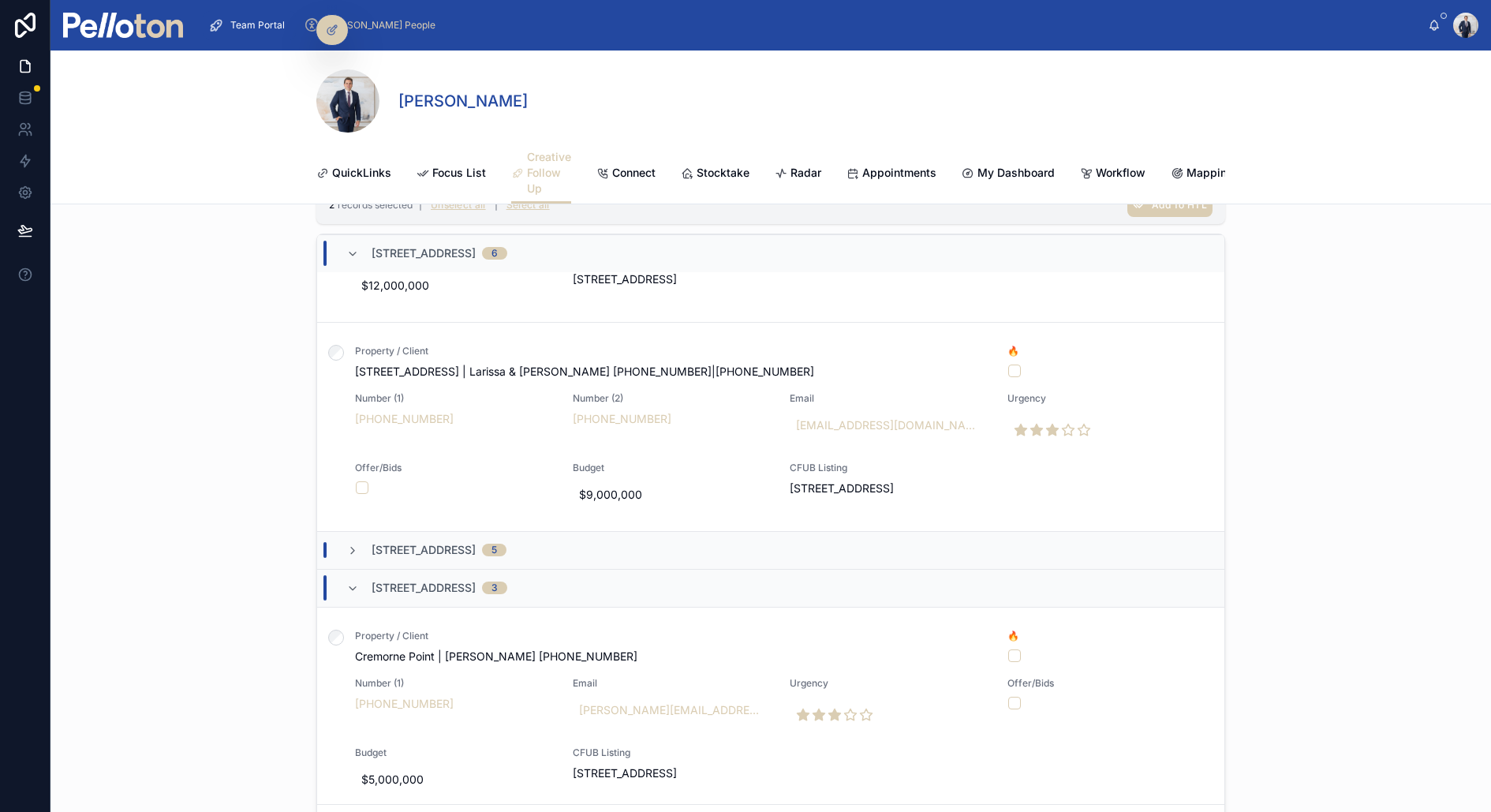
scroll to position [1204, 0]
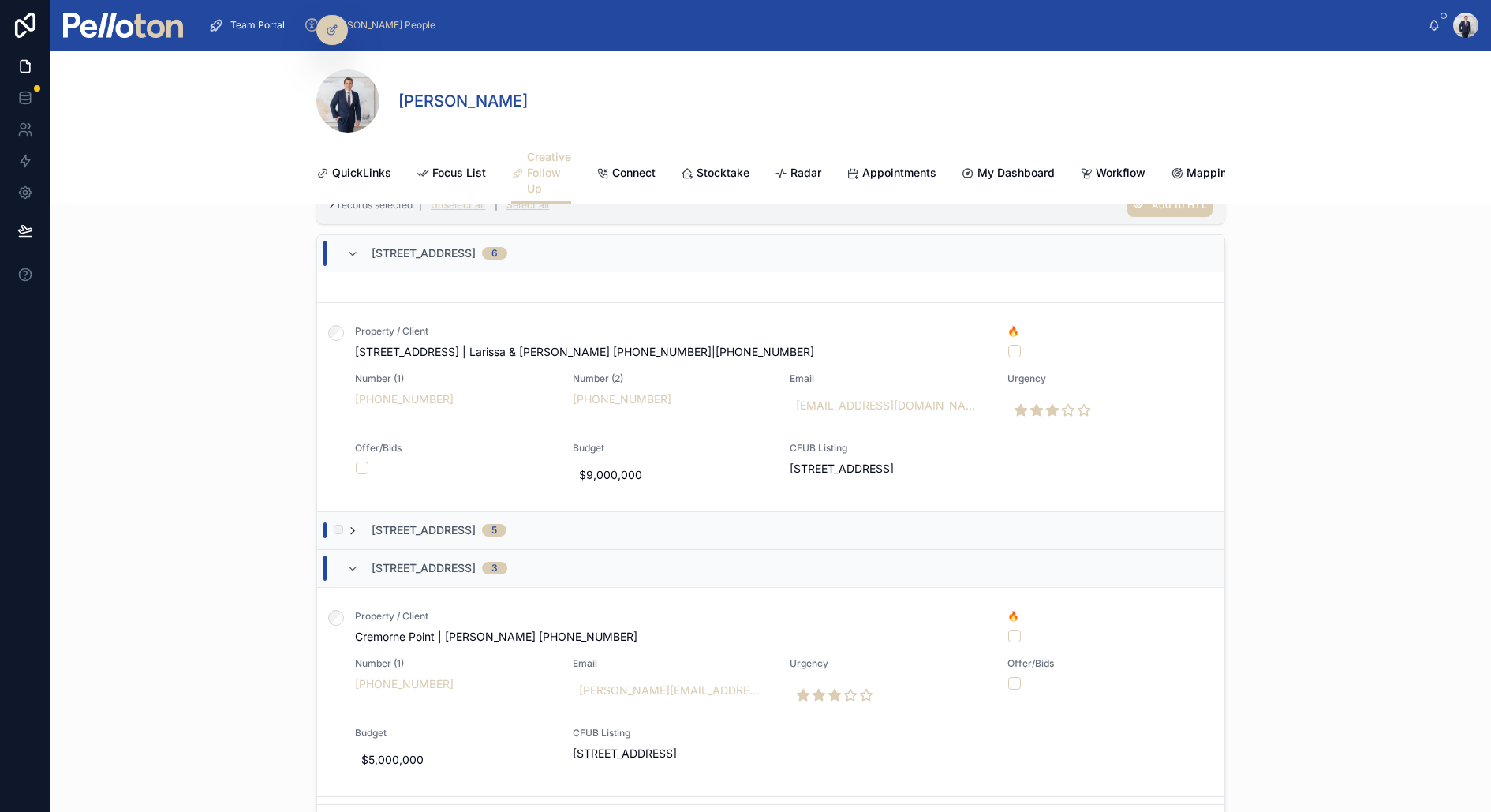
click at [354, 525] on icon at bounding box center [353, 531] width 13 height 13
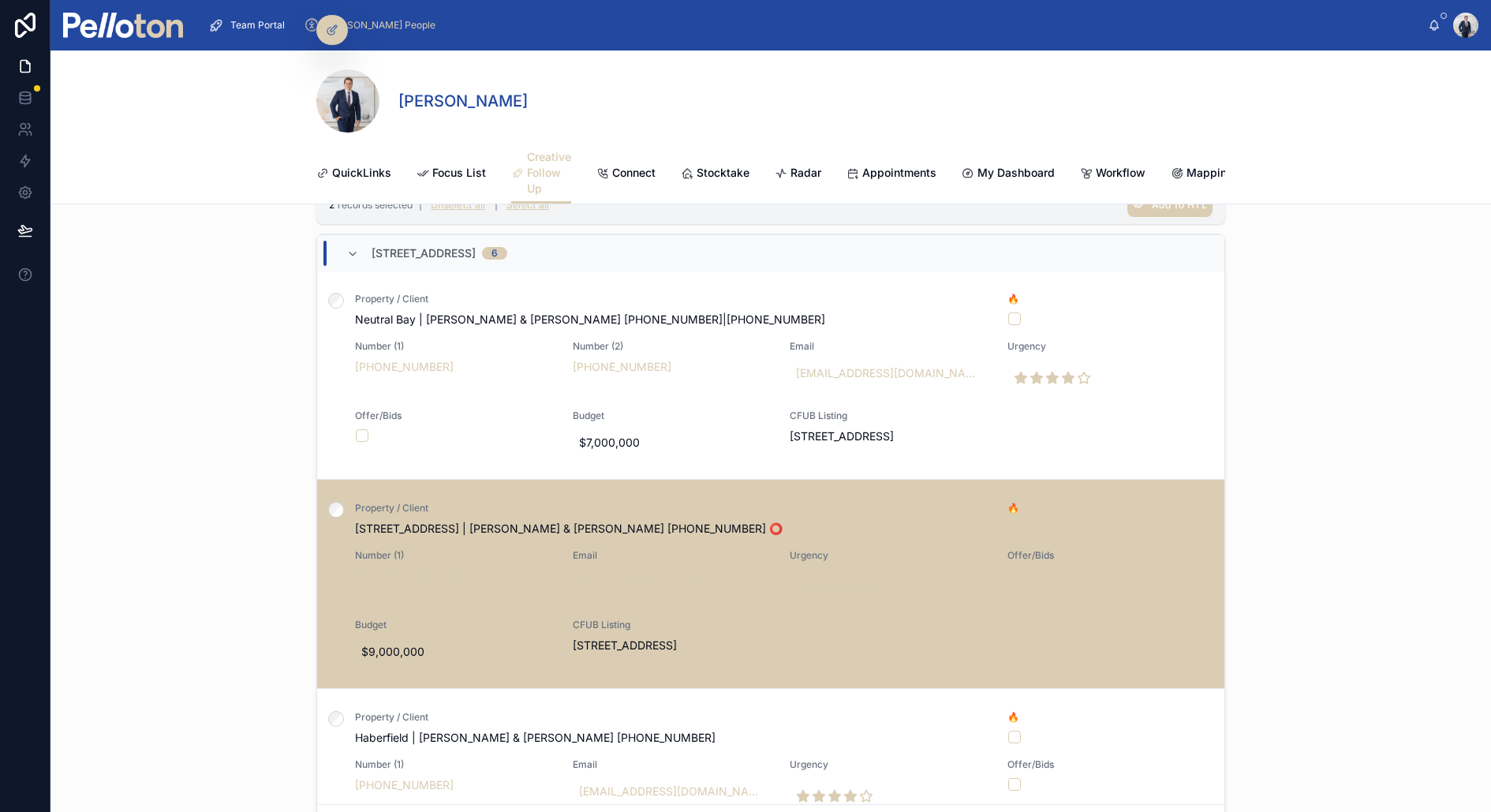
scroll to position [96, 0]
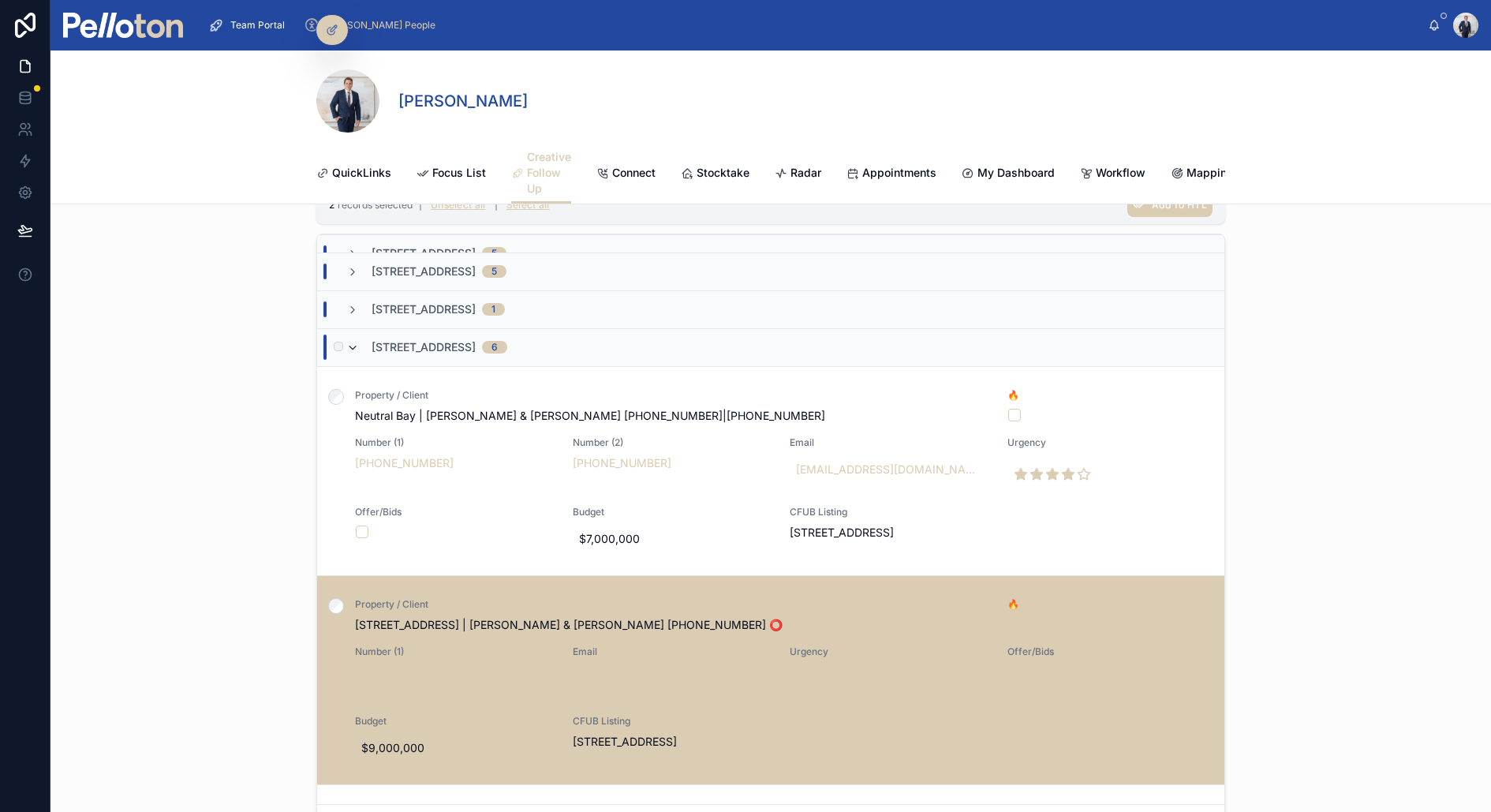
click at [357, 344] on icon at bounding box center [353, 348] width 13 height 13
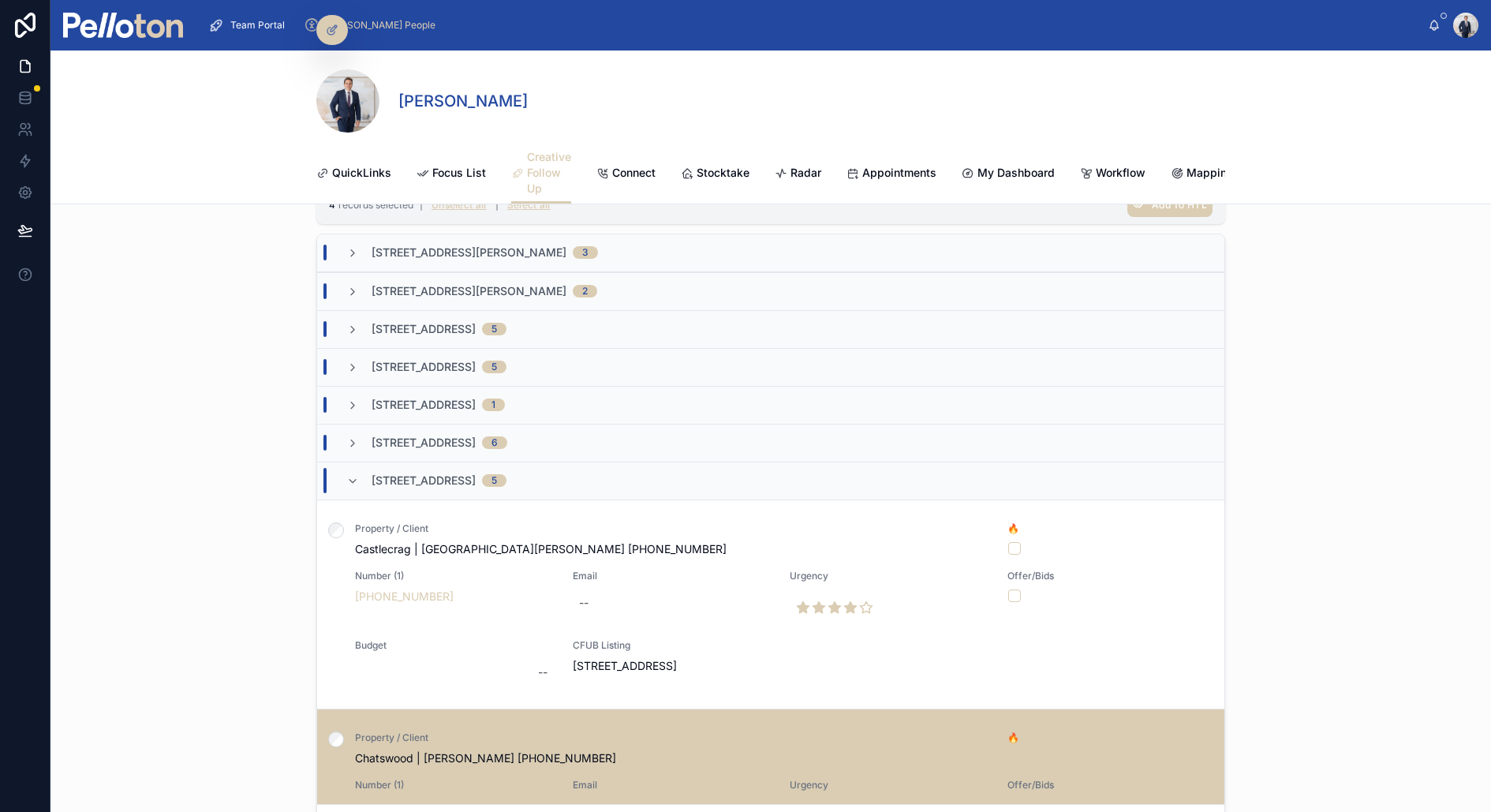
scroll to position [931, 0]
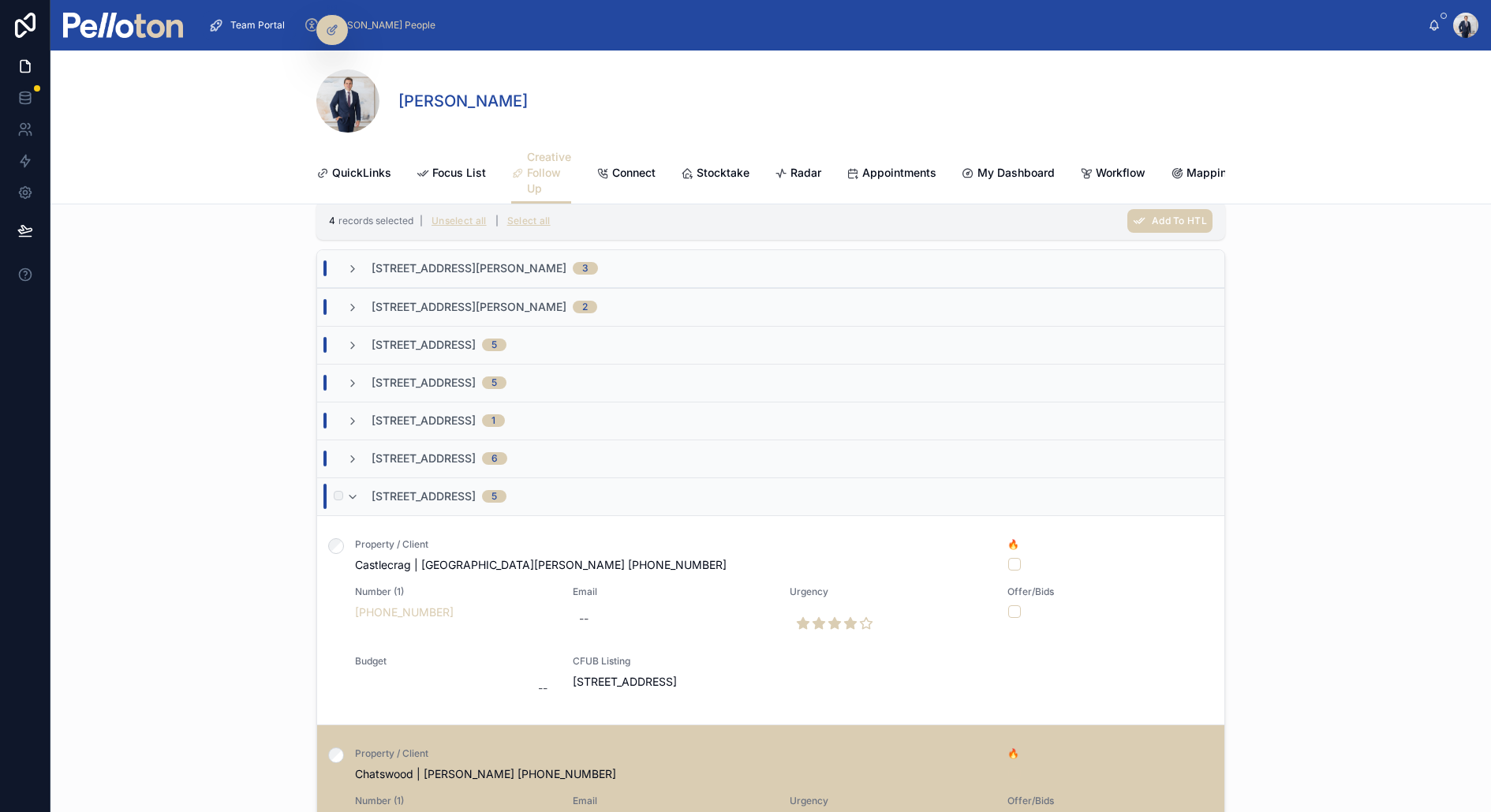
click at [360, 490] on div "[STREET_ADDRESS]" at bounding box center [426, 495] width 160 height 25
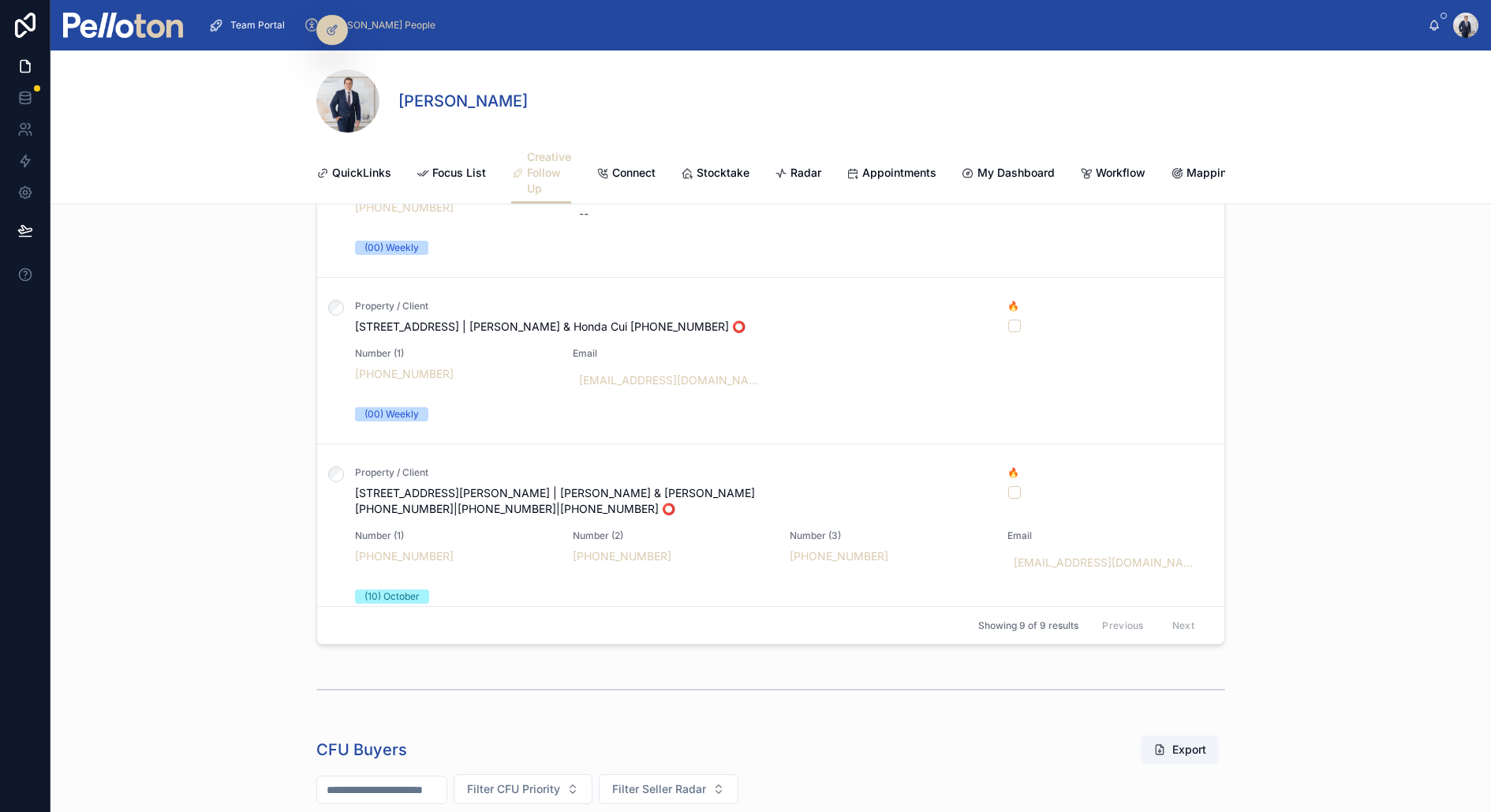
scroll to position [555, 0]
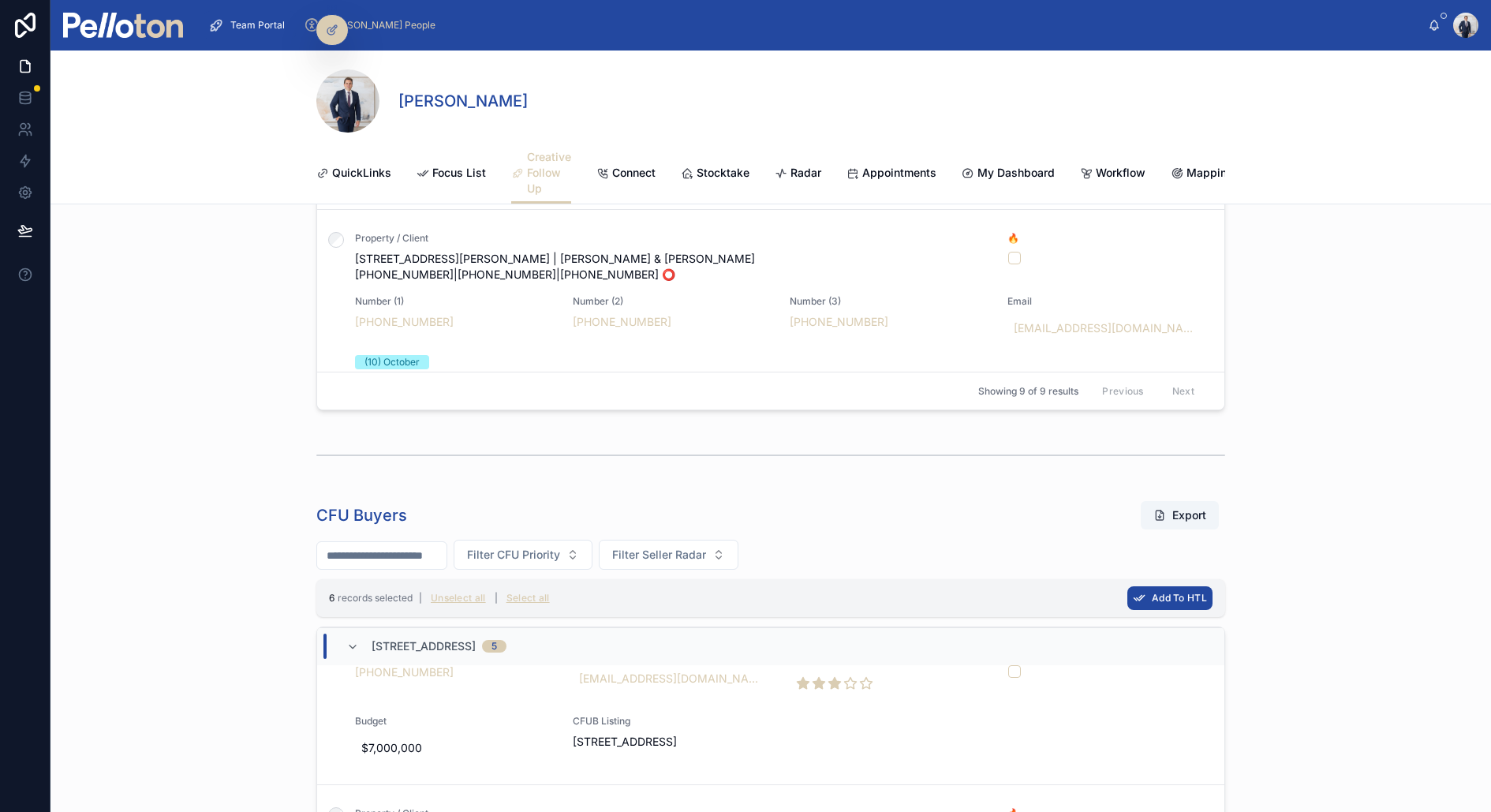
click at [1164, 592] on span "Add To HTL" at bounding box center [1180, 597] width 55 height 12
click at [1248, 563] on icon at bounding box center [1248, 564] width 13 height 13
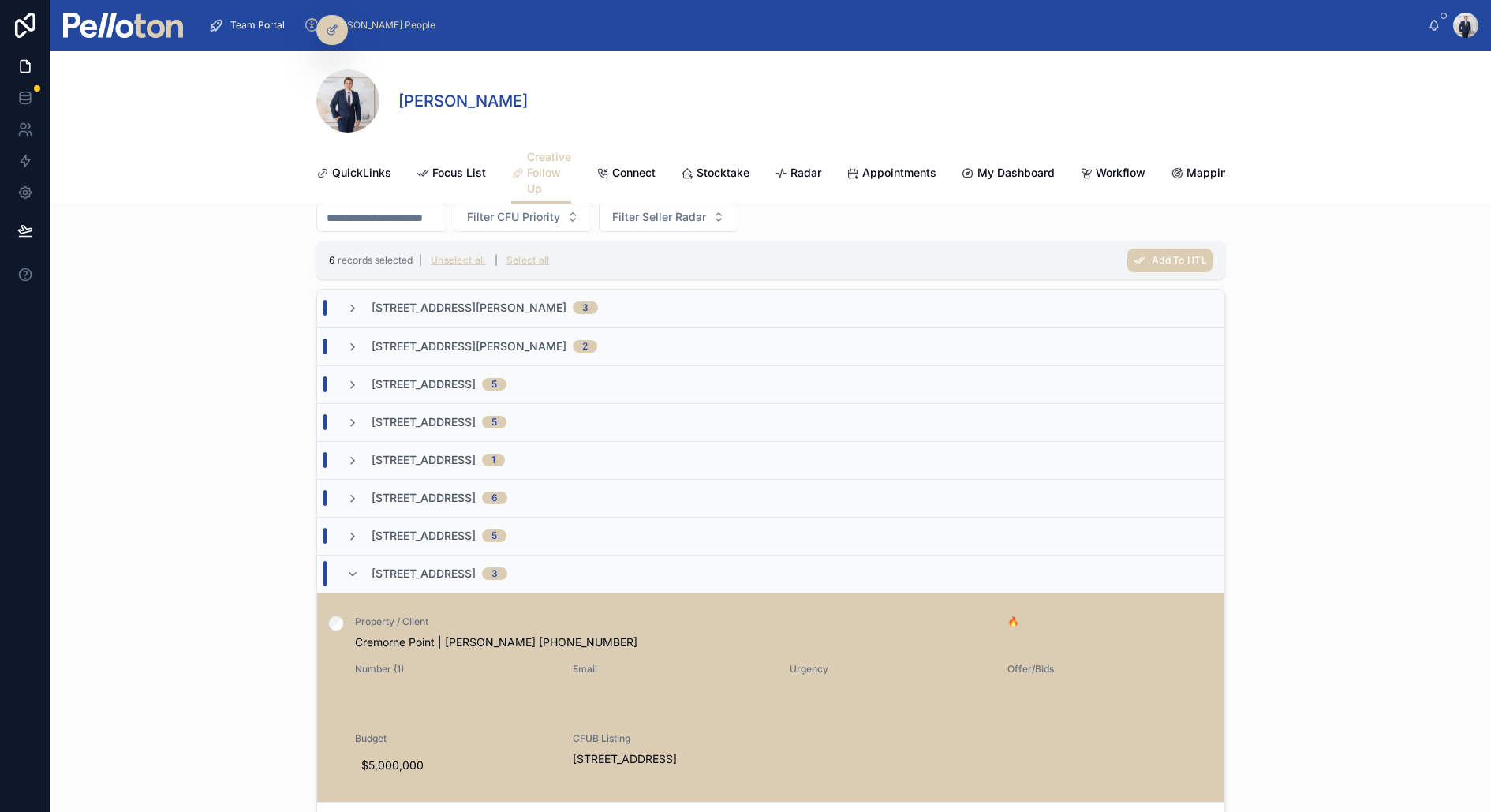
scroll to position [850, 0]
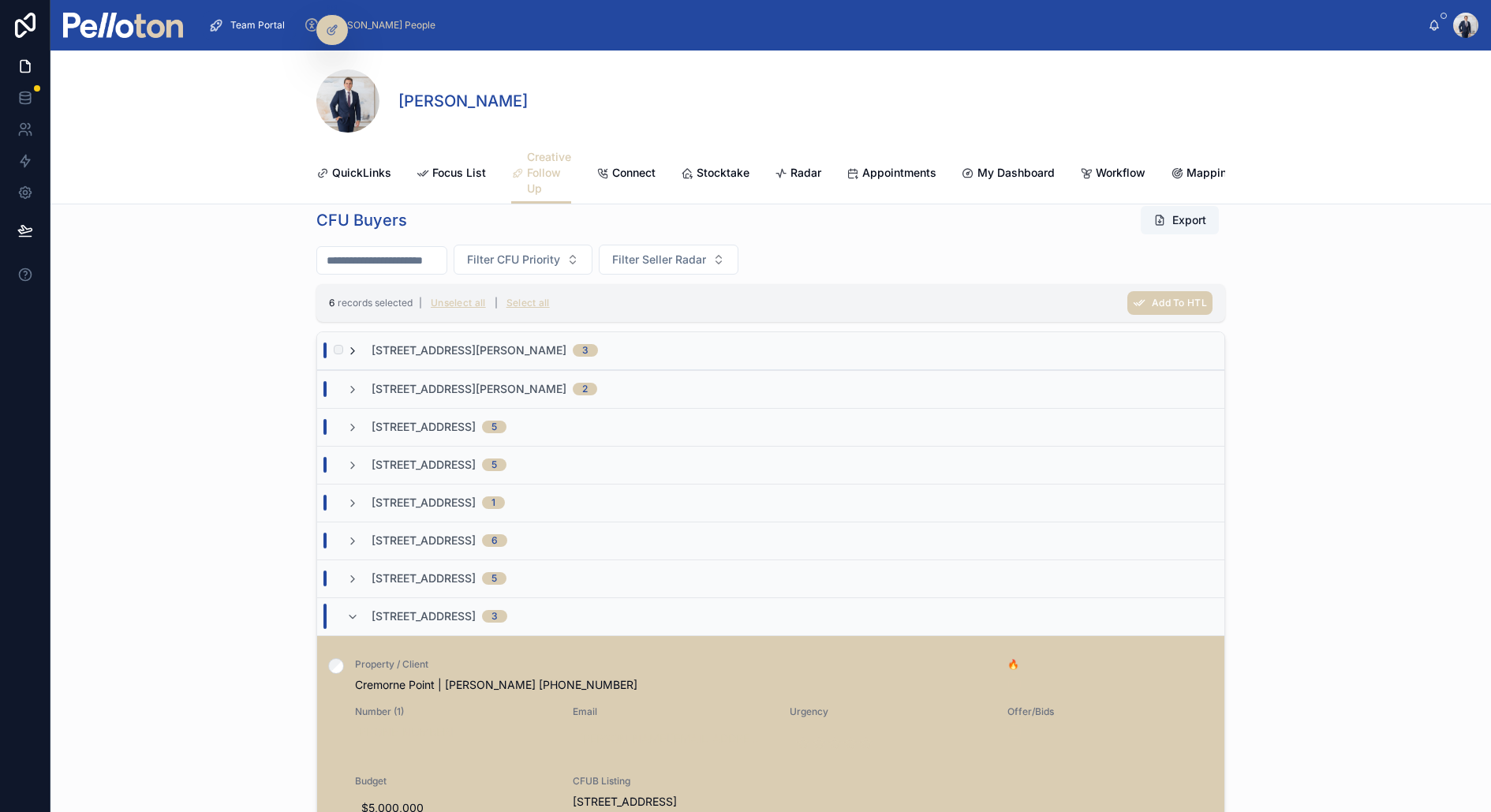
click at [355, 348] on icon at bounding box center [353, 351] width 13 height 13
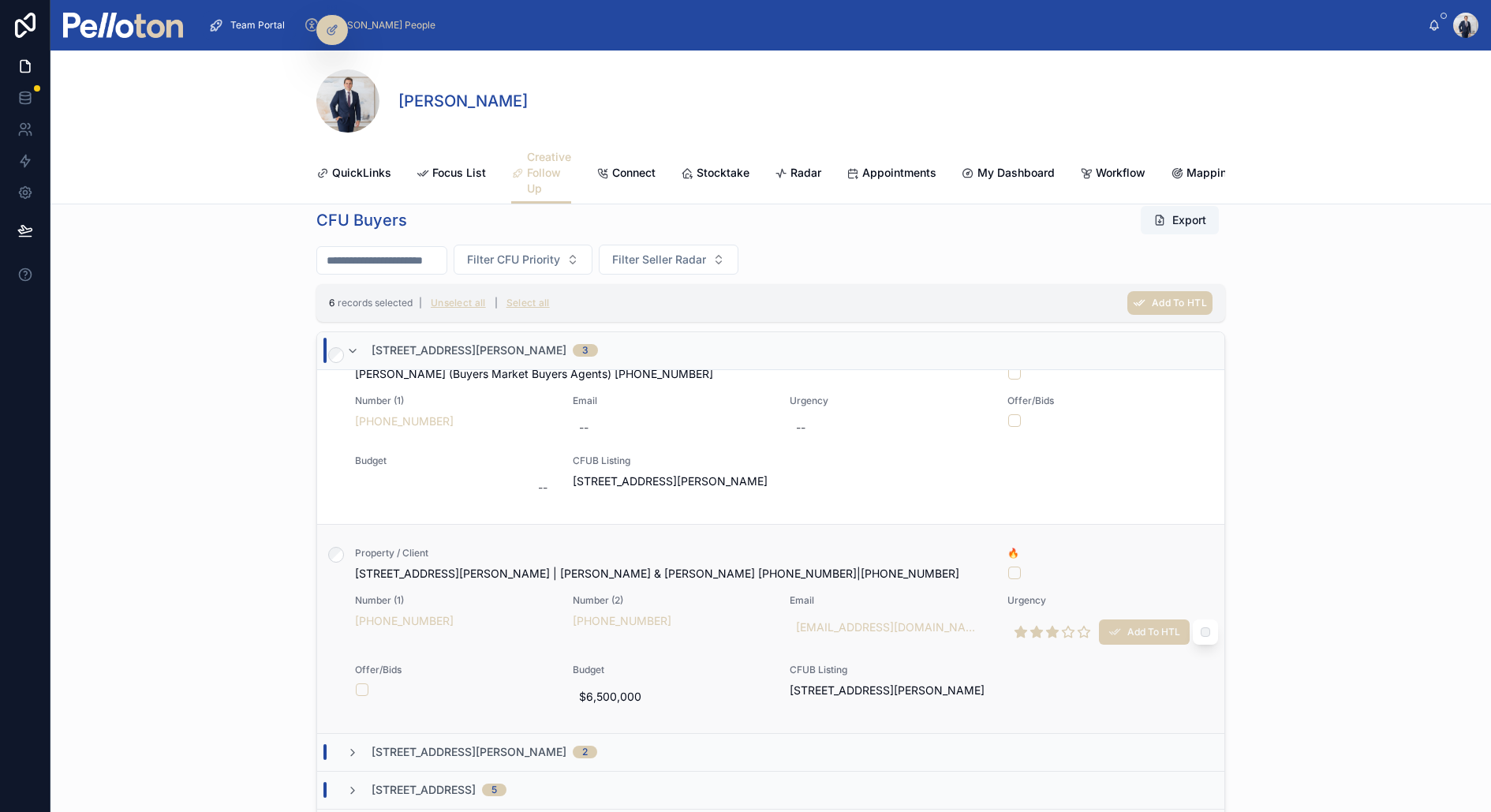
scroll to position [260, 0]
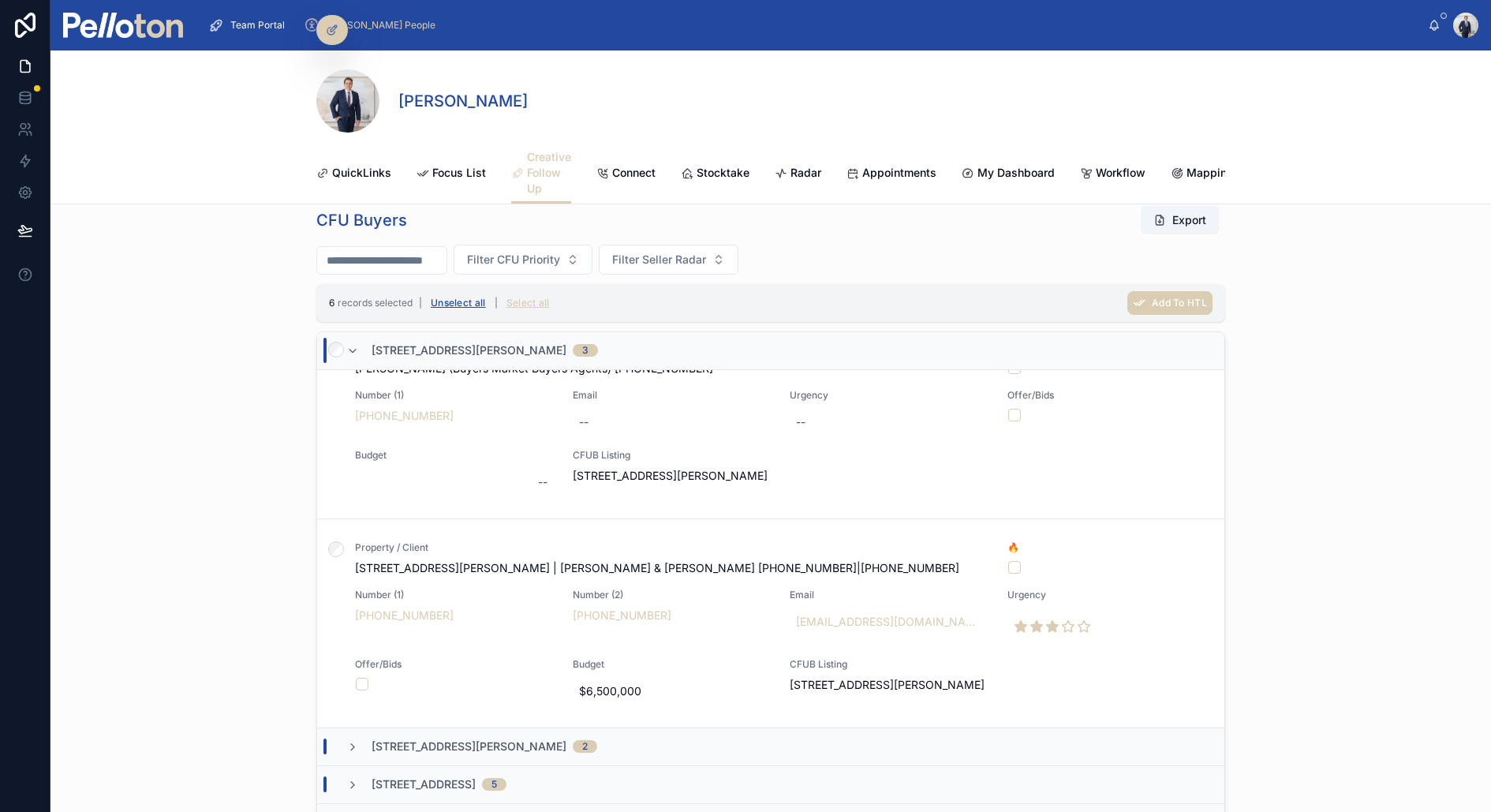
click at [466, 299] on button "Unselect all" at bounding box center [458, 302] width 66 height 25
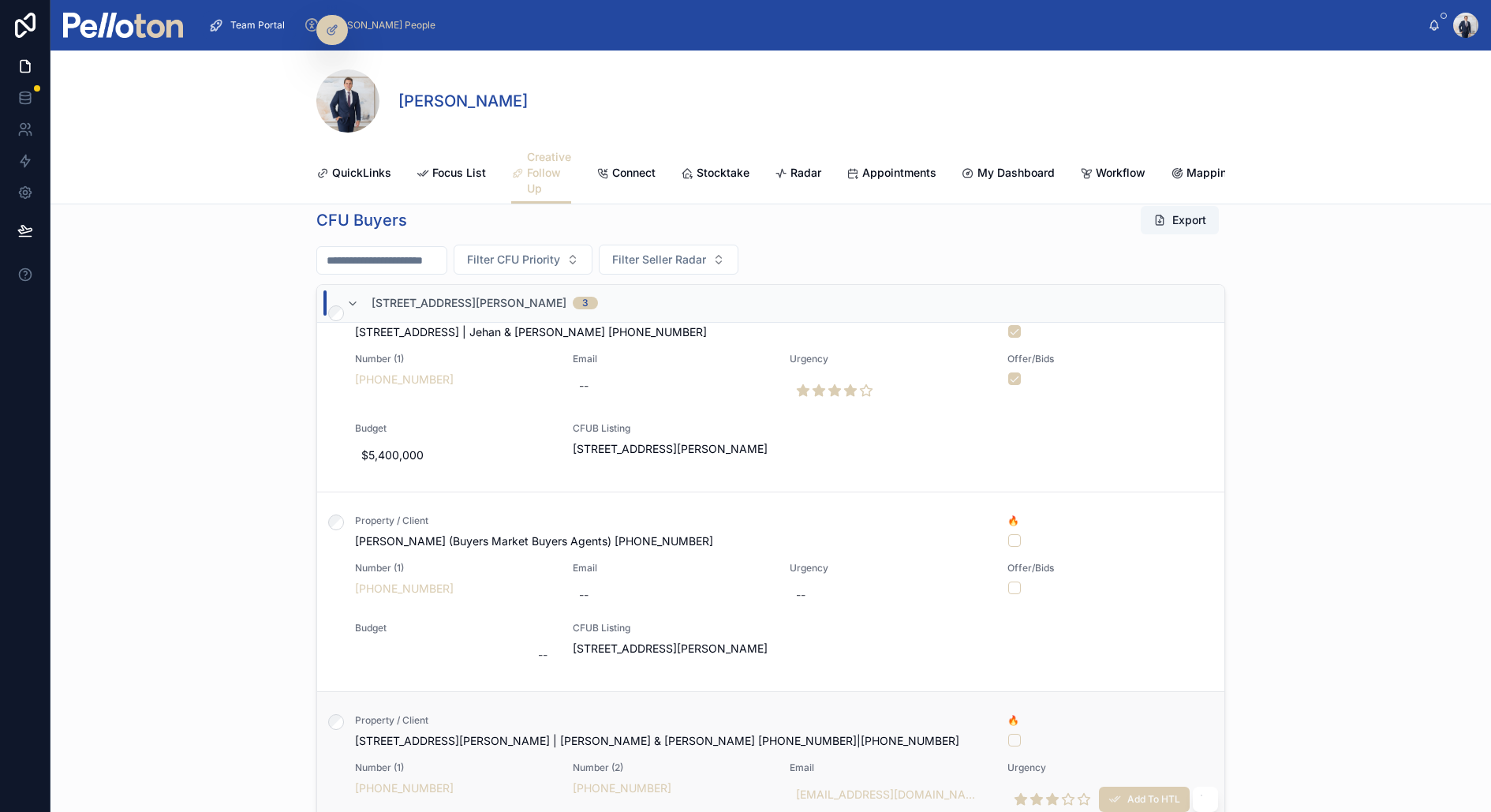
scroll to position [38, 0]
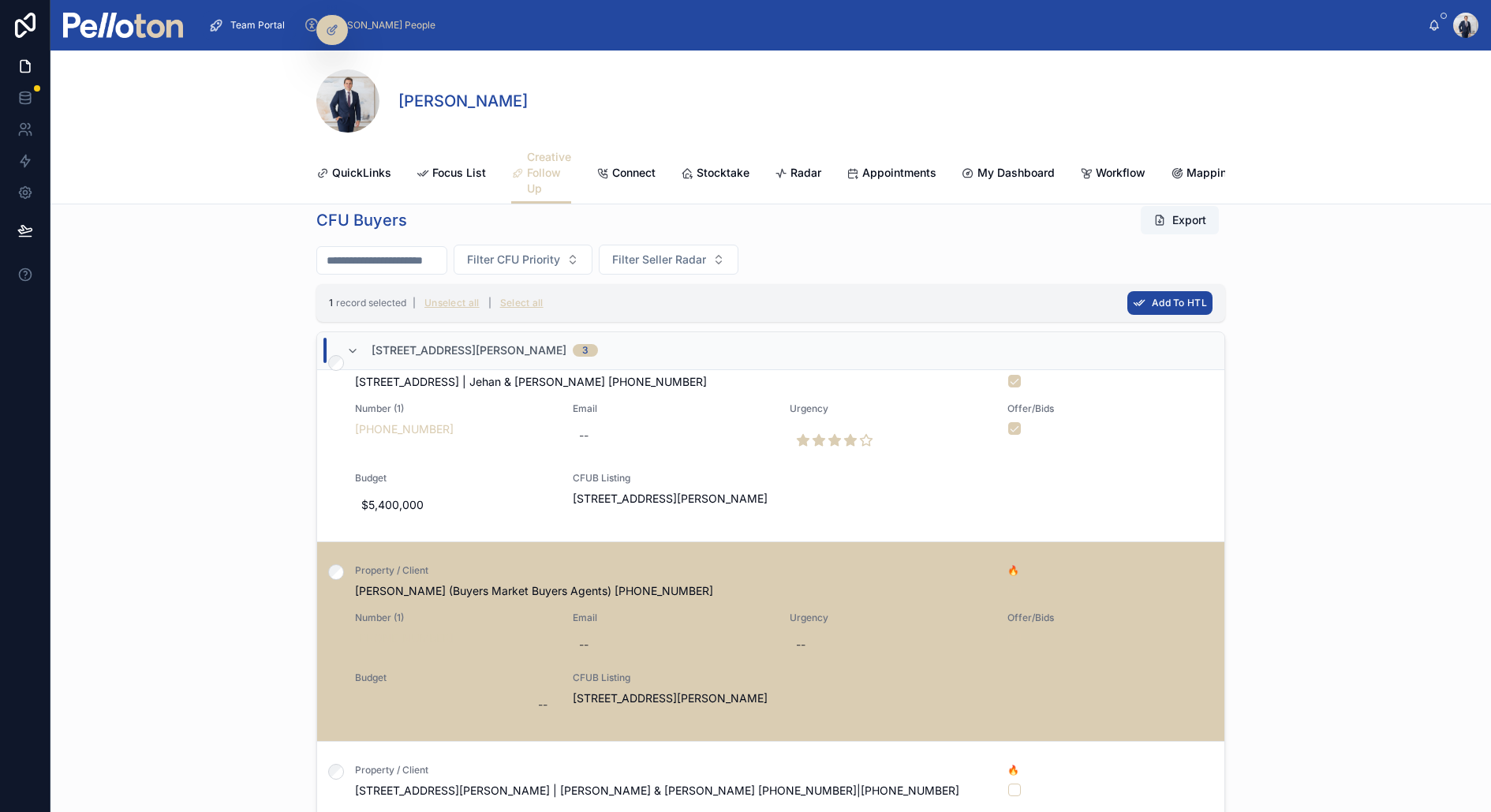
click at [1152, 297] on span "Add To HTL" at bounding box center [1180, 302] width 55 height 12
click at [1249, 271] on icon at bounding box center [1248, 270] width 13 height 13
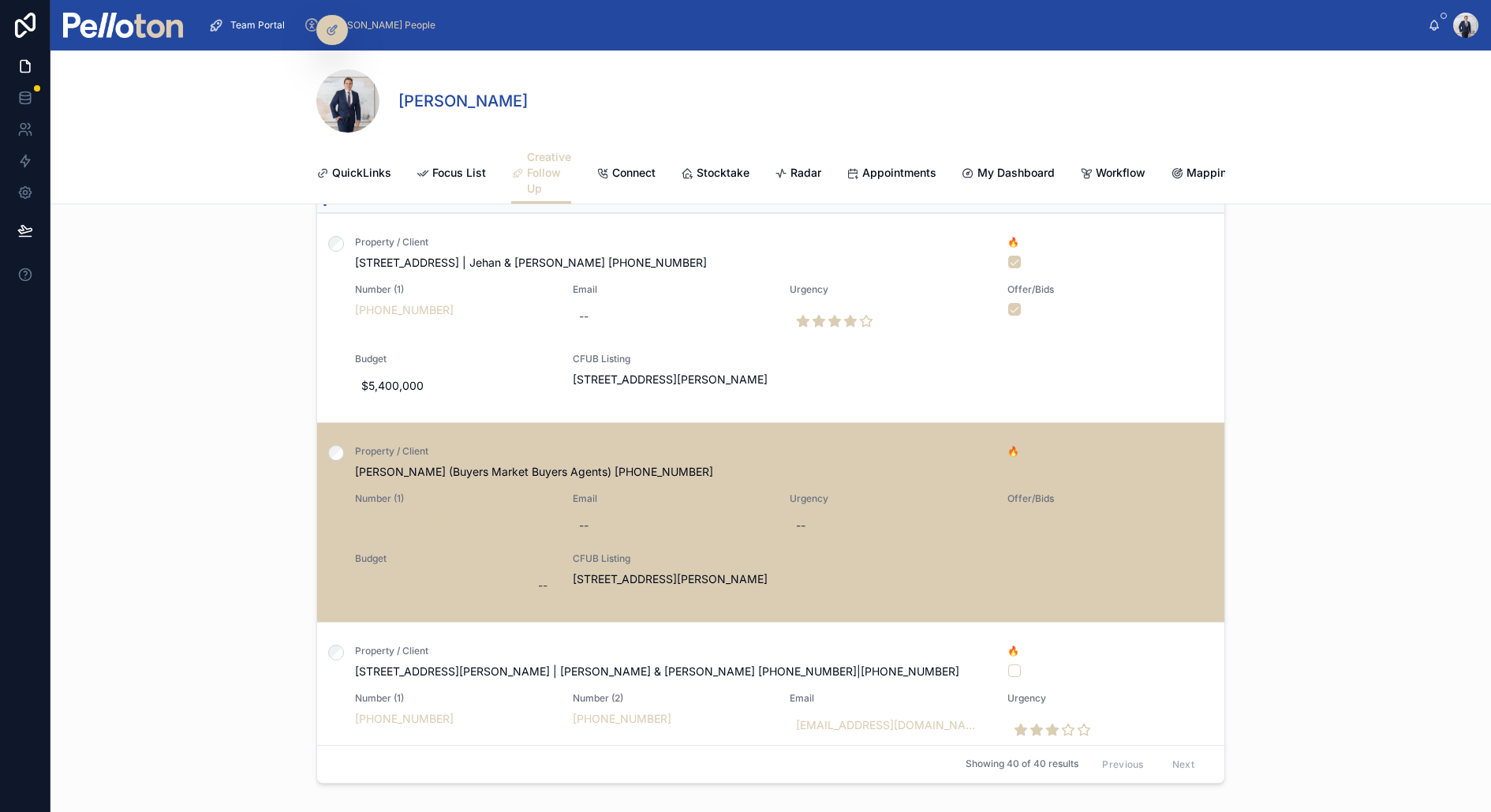
scroll to position [982, 0]
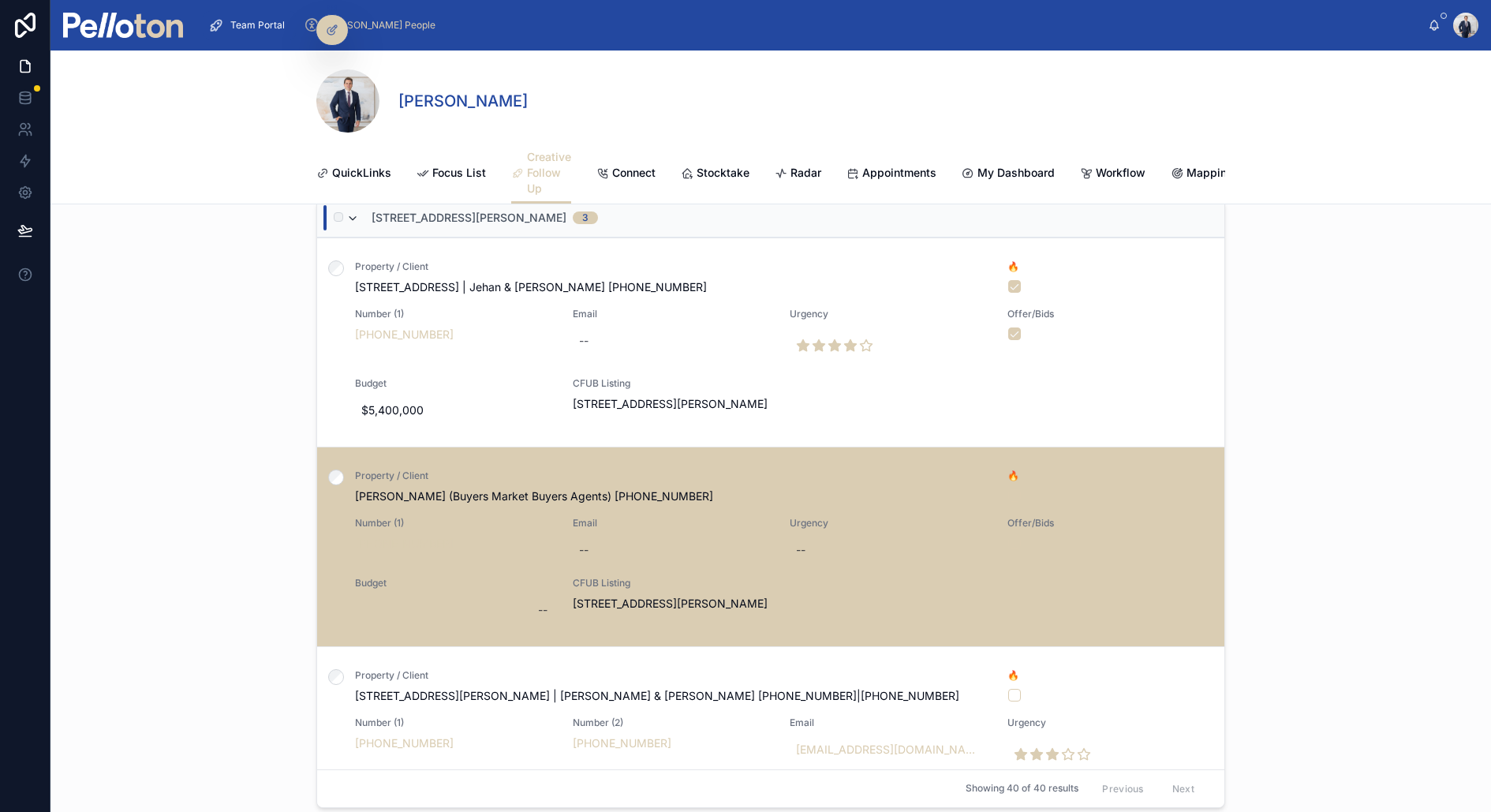
click at [351, 218] on icon at bounding box center [353, 219] width 13 height 13
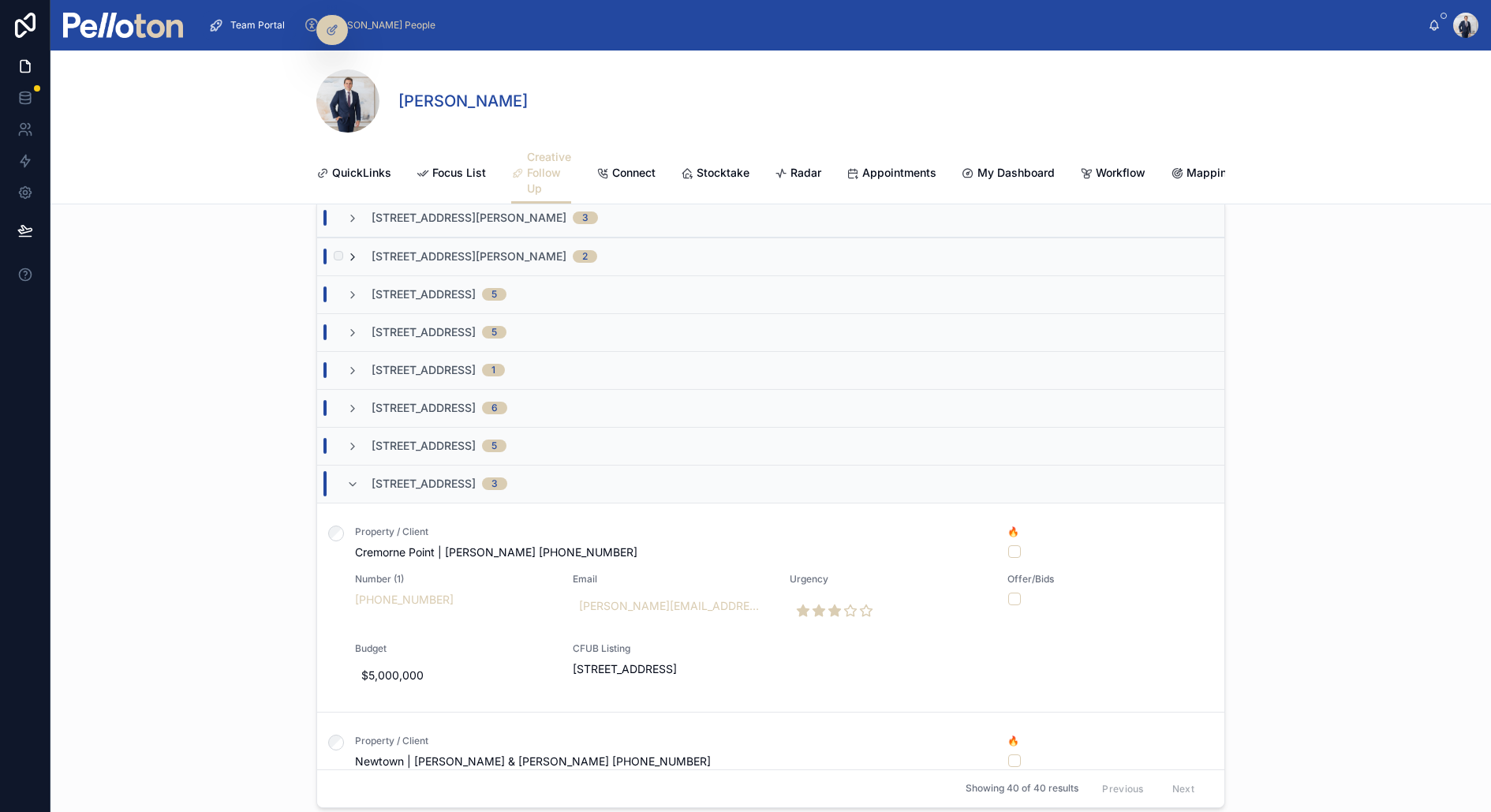
click at [353, 253] on icon at bounding box center [353, 257] width 13 height 13
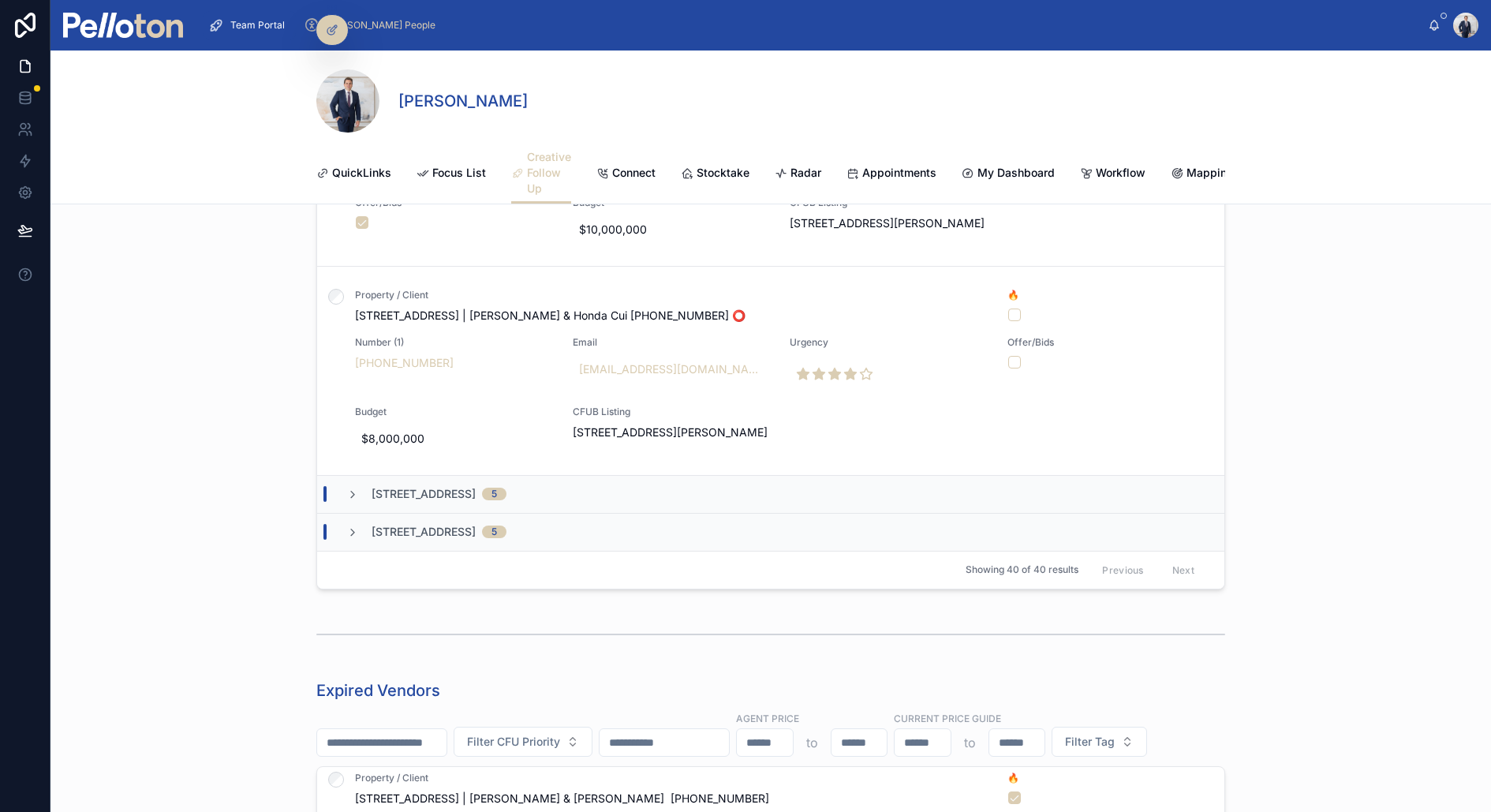
scroll to position [1208, 0]
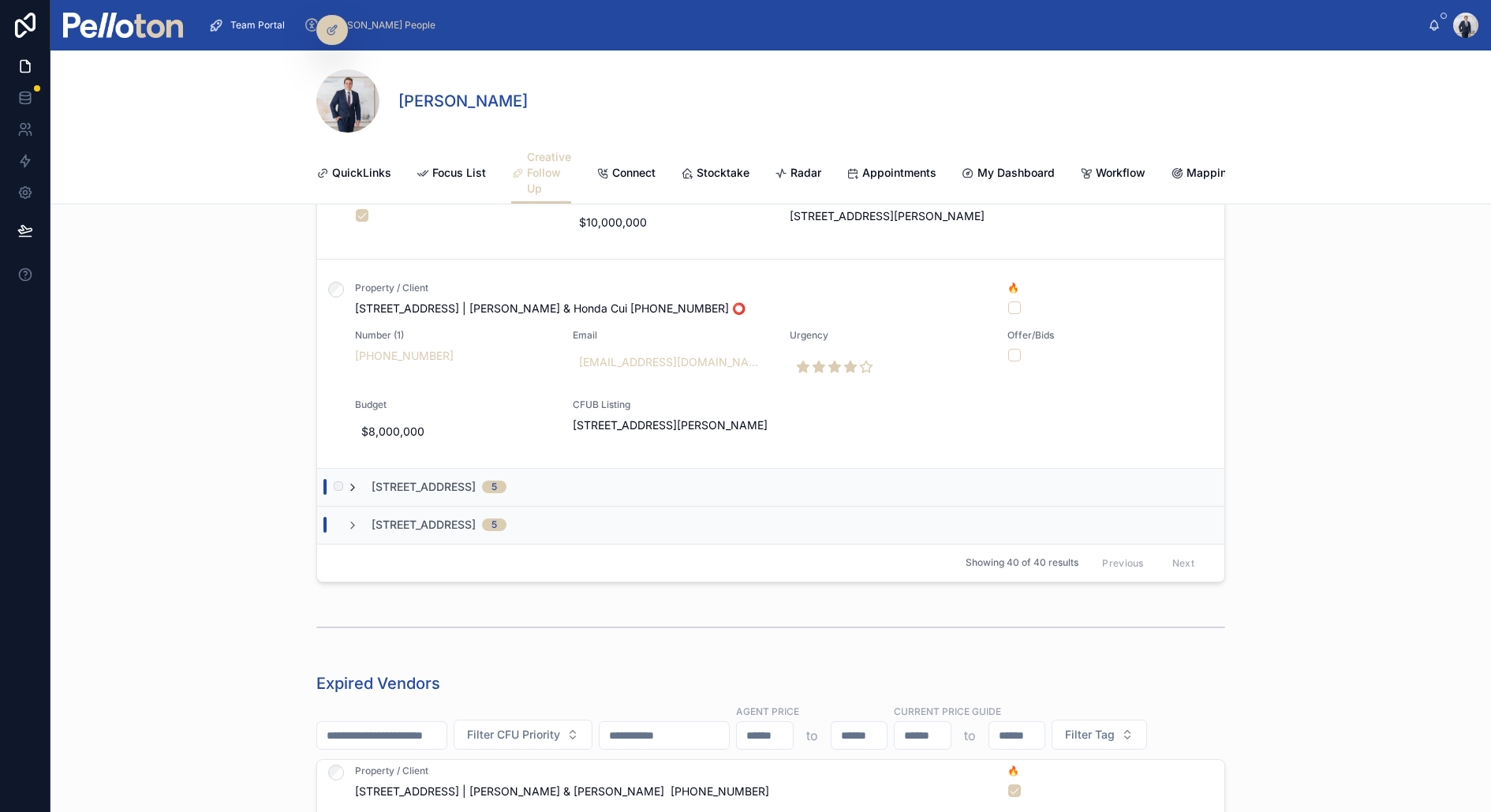
click at [355, 481] on icon at bounding box center [353, 488] width 13 height 13
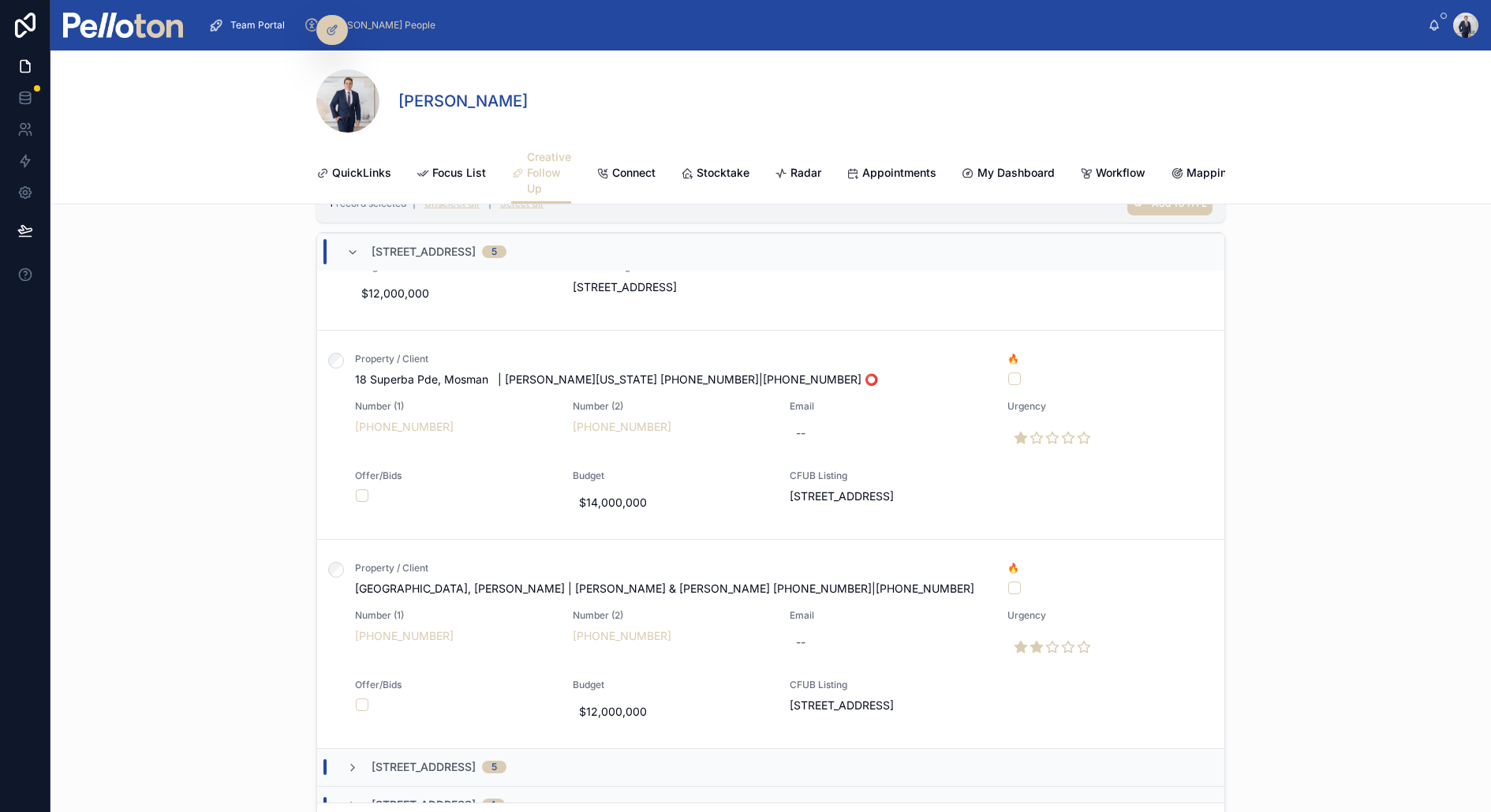
scroll to position [1266, 0]
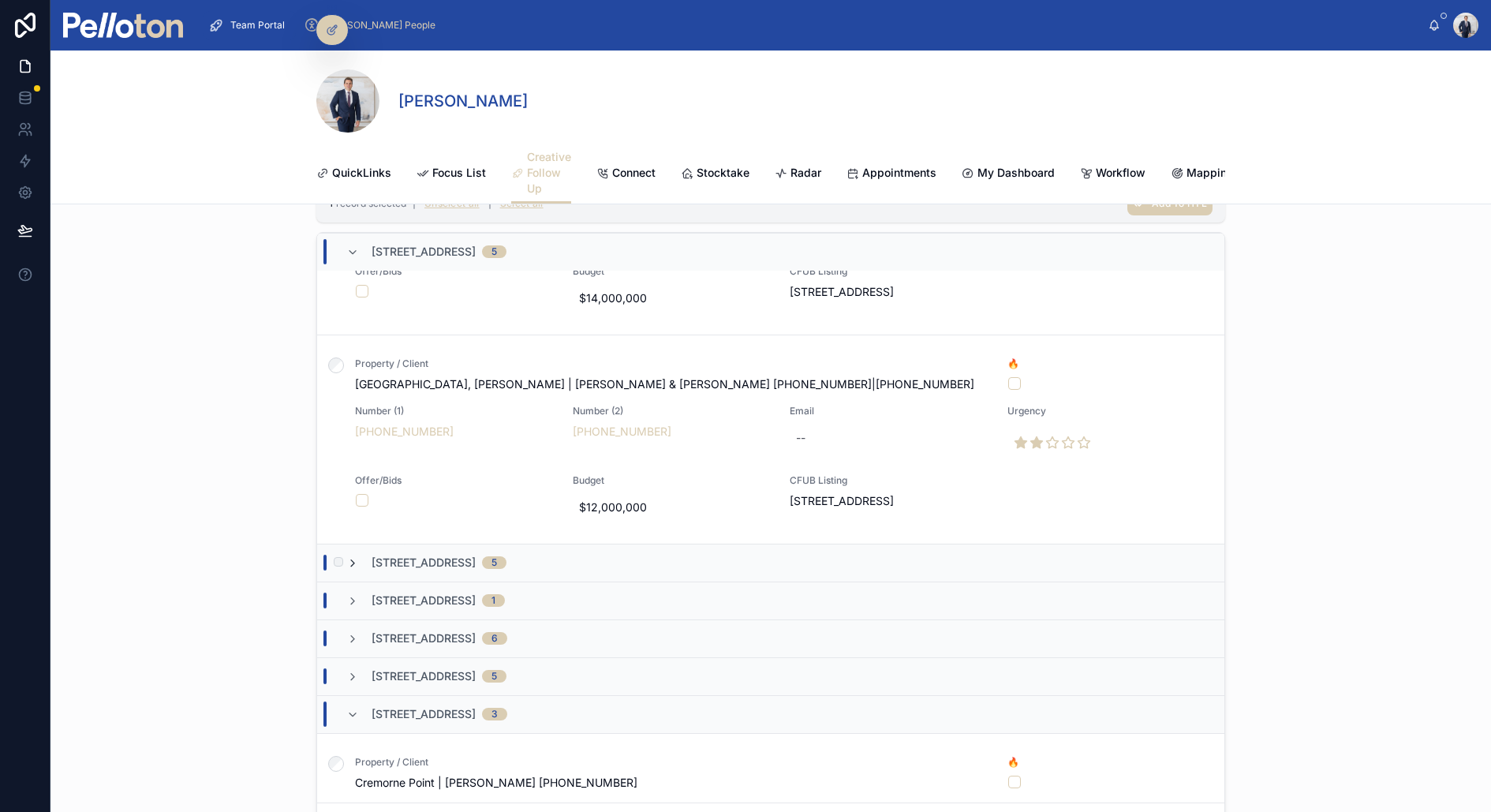
click at [353, 557] on icon at bounding box center [353, 563] width 13 height 13
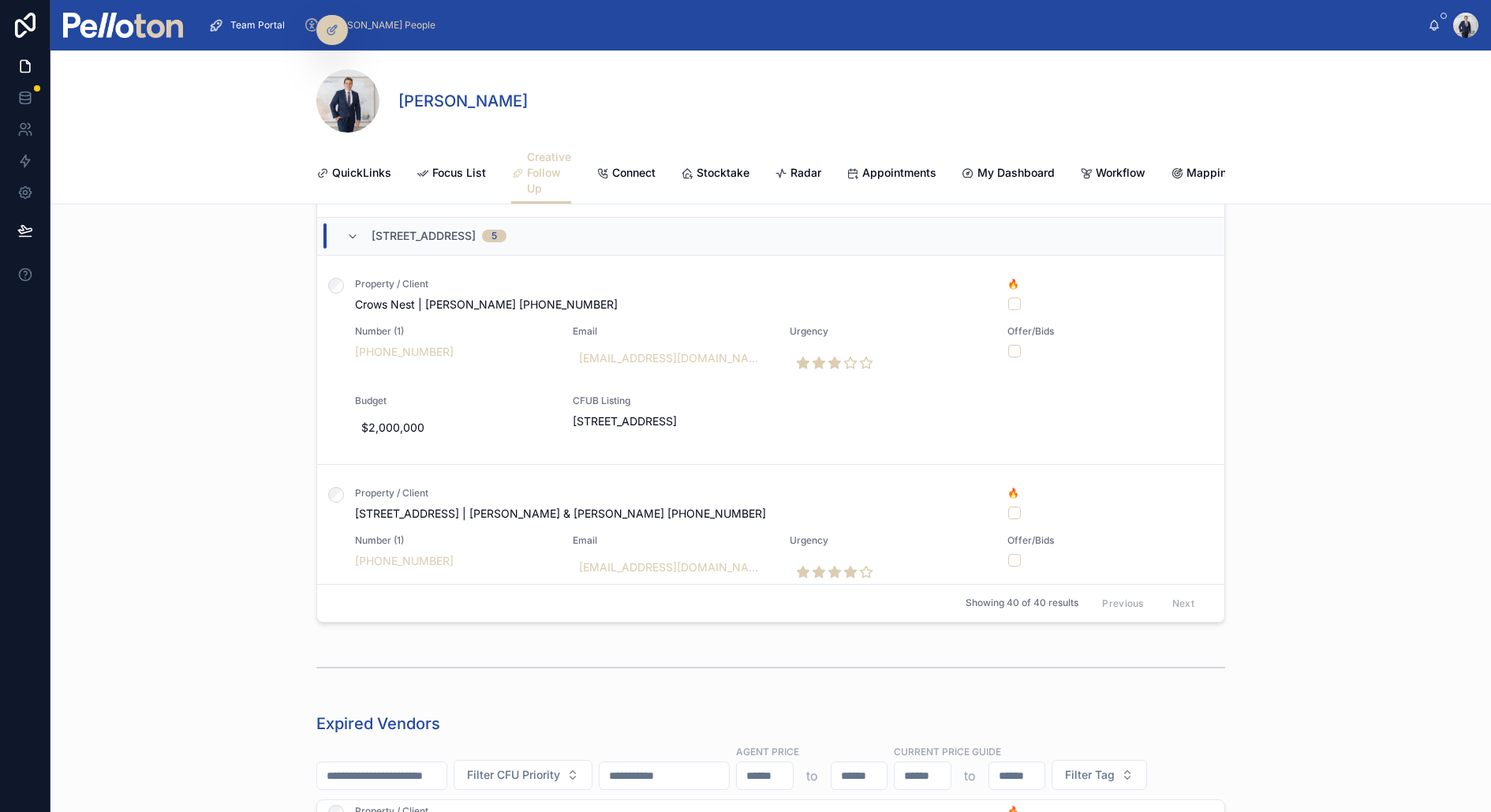
scroll to position [1223, 0]
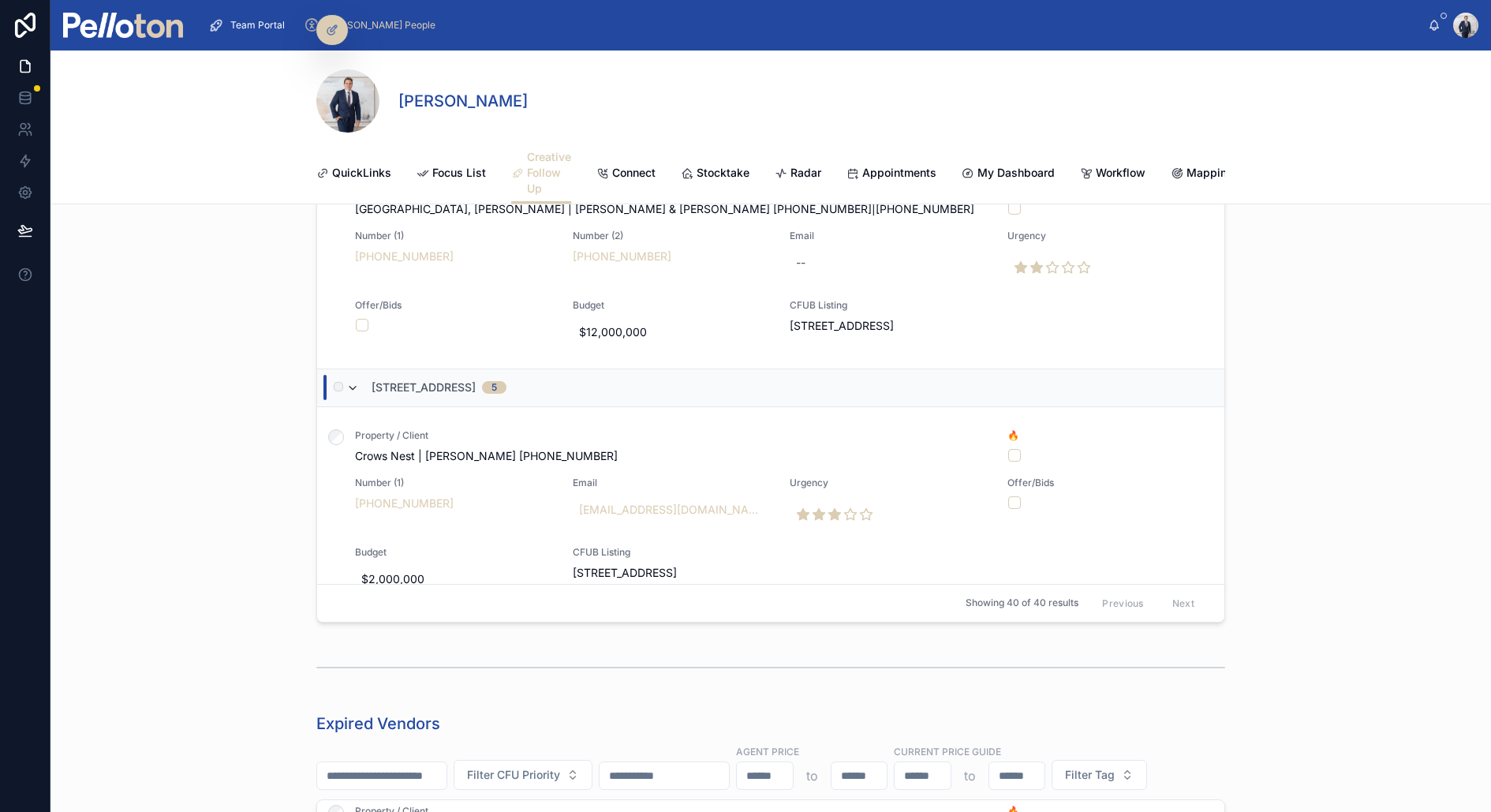
click at [351, 382] on icon at bounding box center [353, 389] width 13 height 13
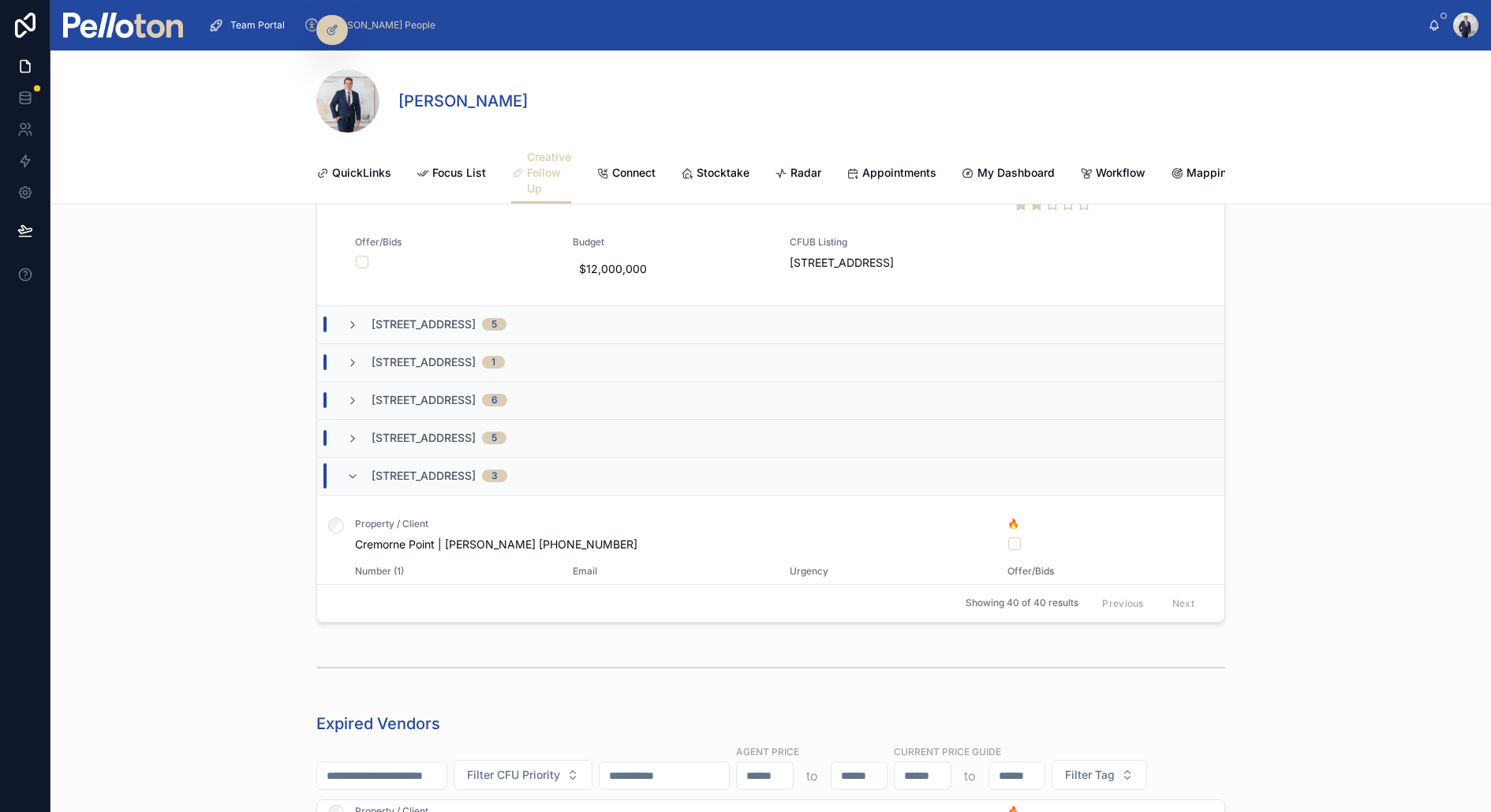
scroll to position [1324, 0]
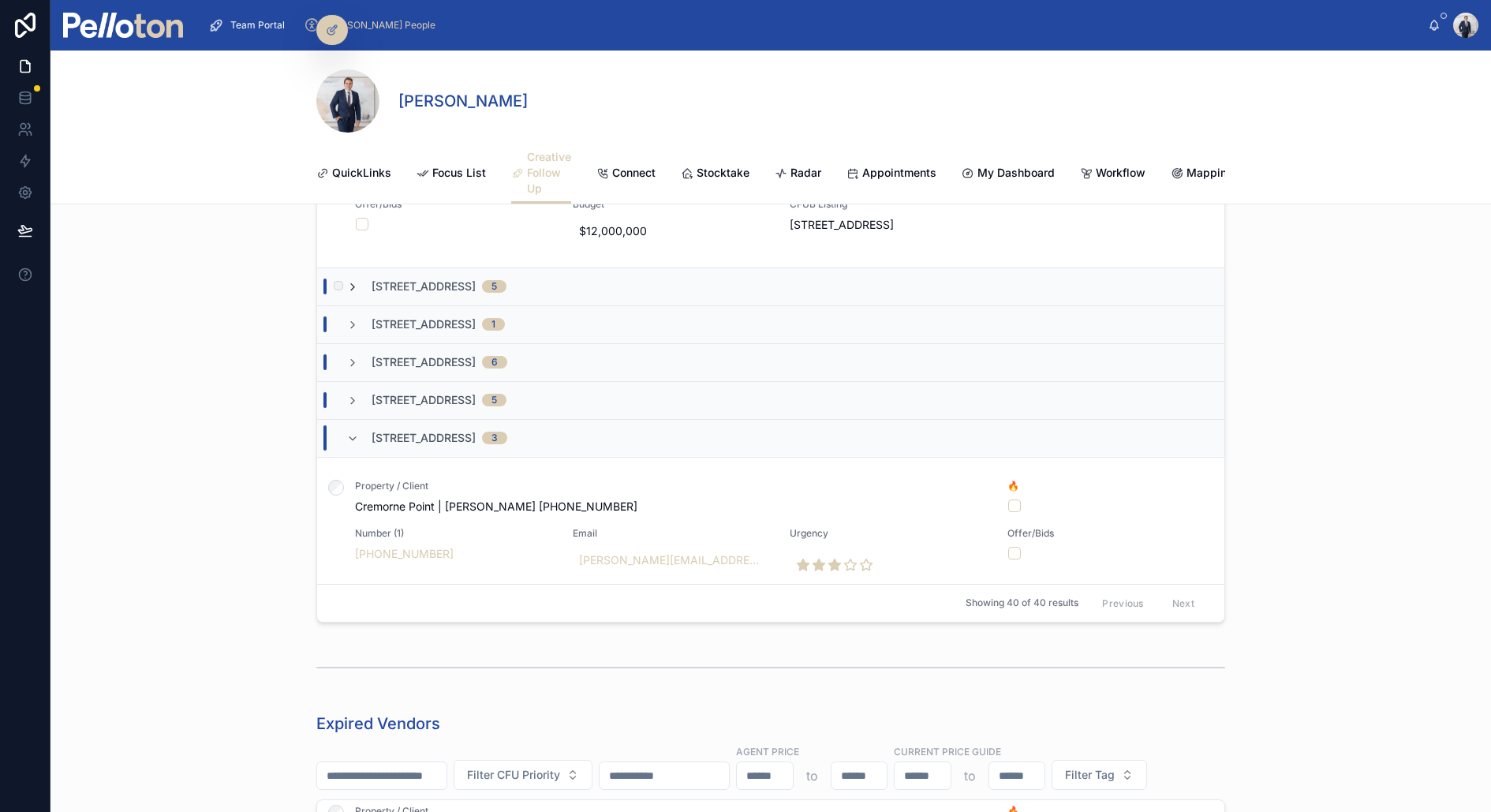
click at [352, 282] on icon at bounding box center [353, 288] width 13 height 13
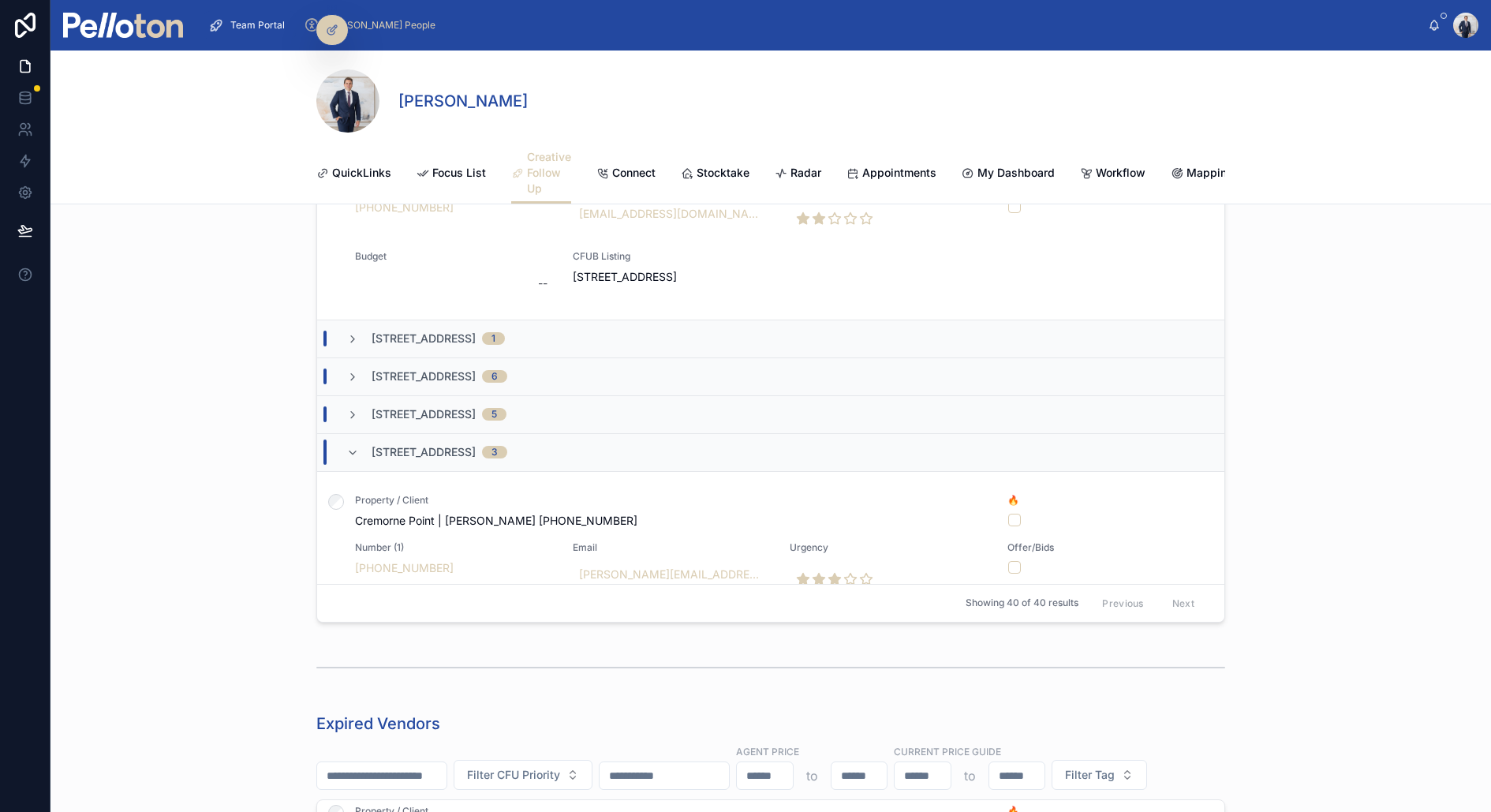
scroll to position [2356, 0]
click at [351, 369] on icon at bounding box center [353, 376] width 13 height 13
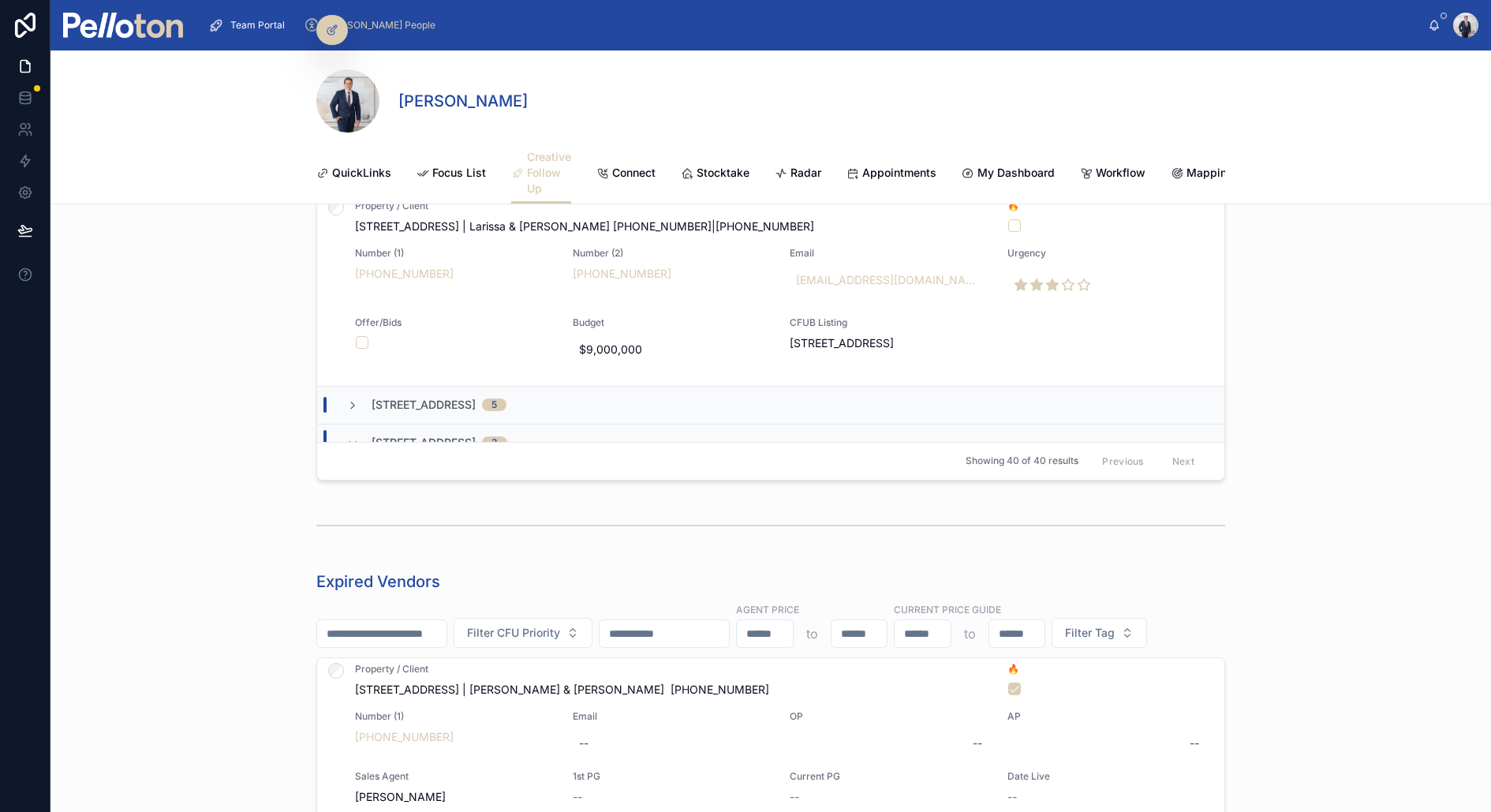
scroll to position [3759, 0]
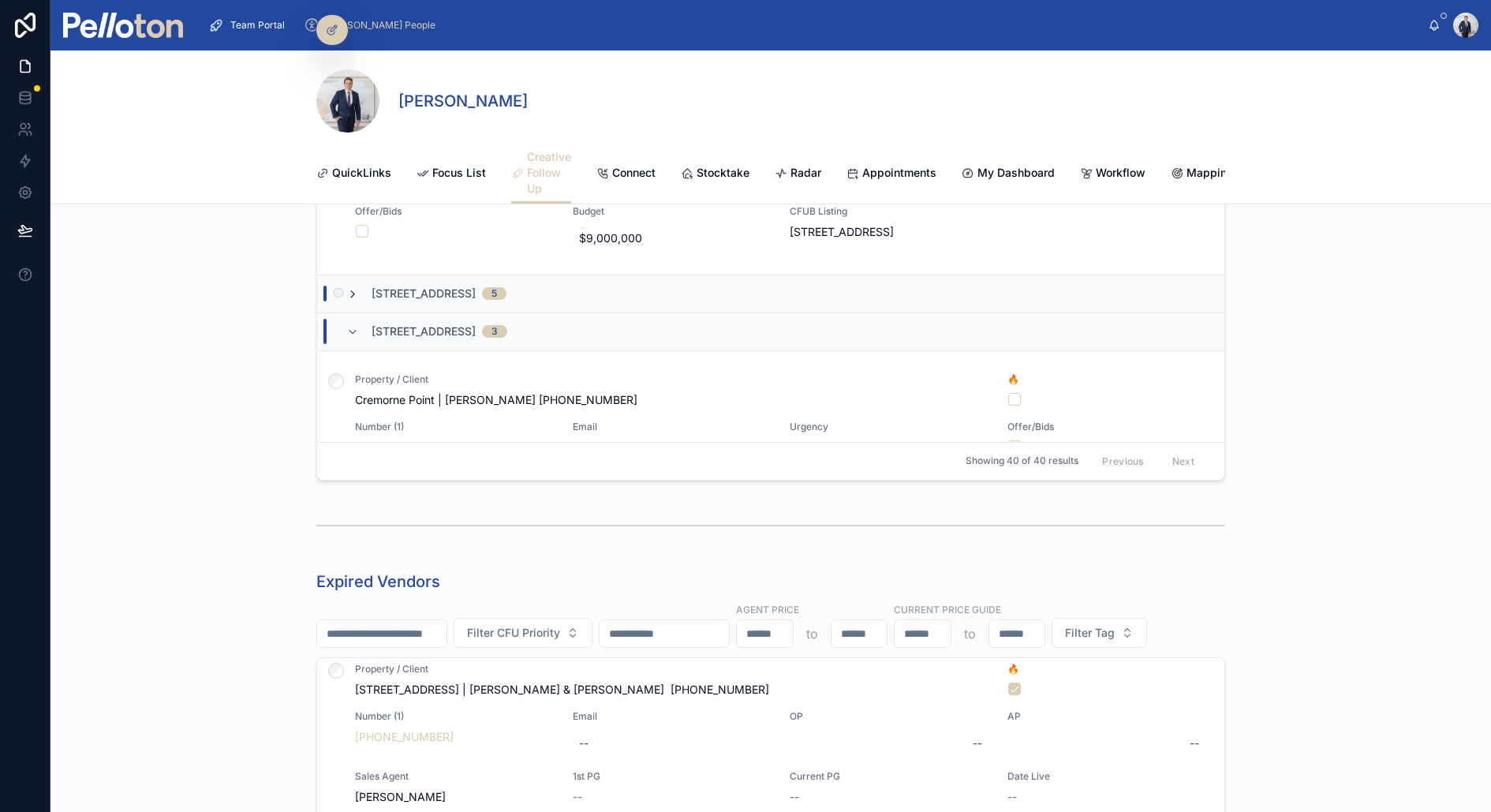
click at [353, 288] on icon at bounding box center [353, 294] width 13 height 13
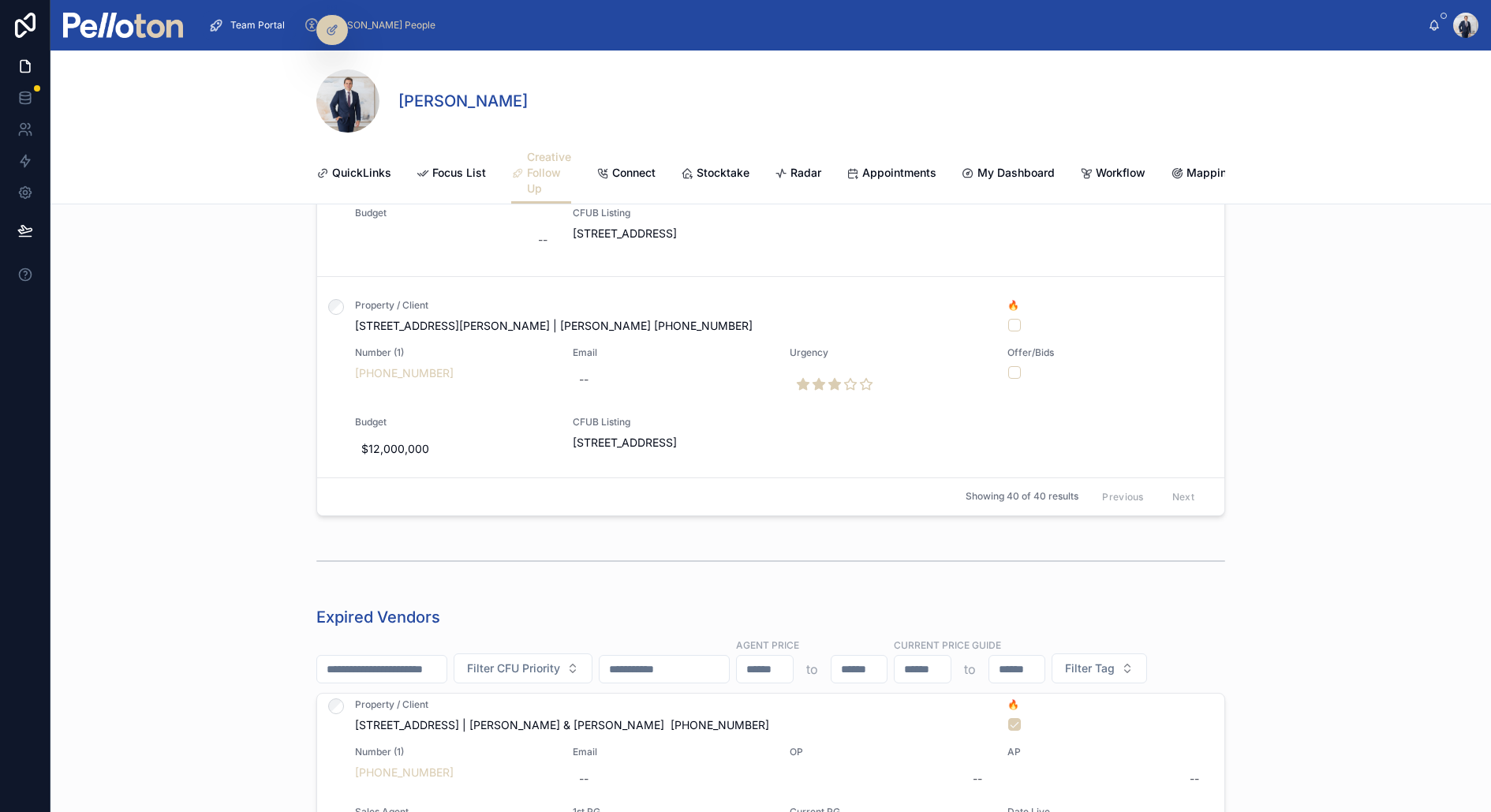
scroll to position [1284, 0]
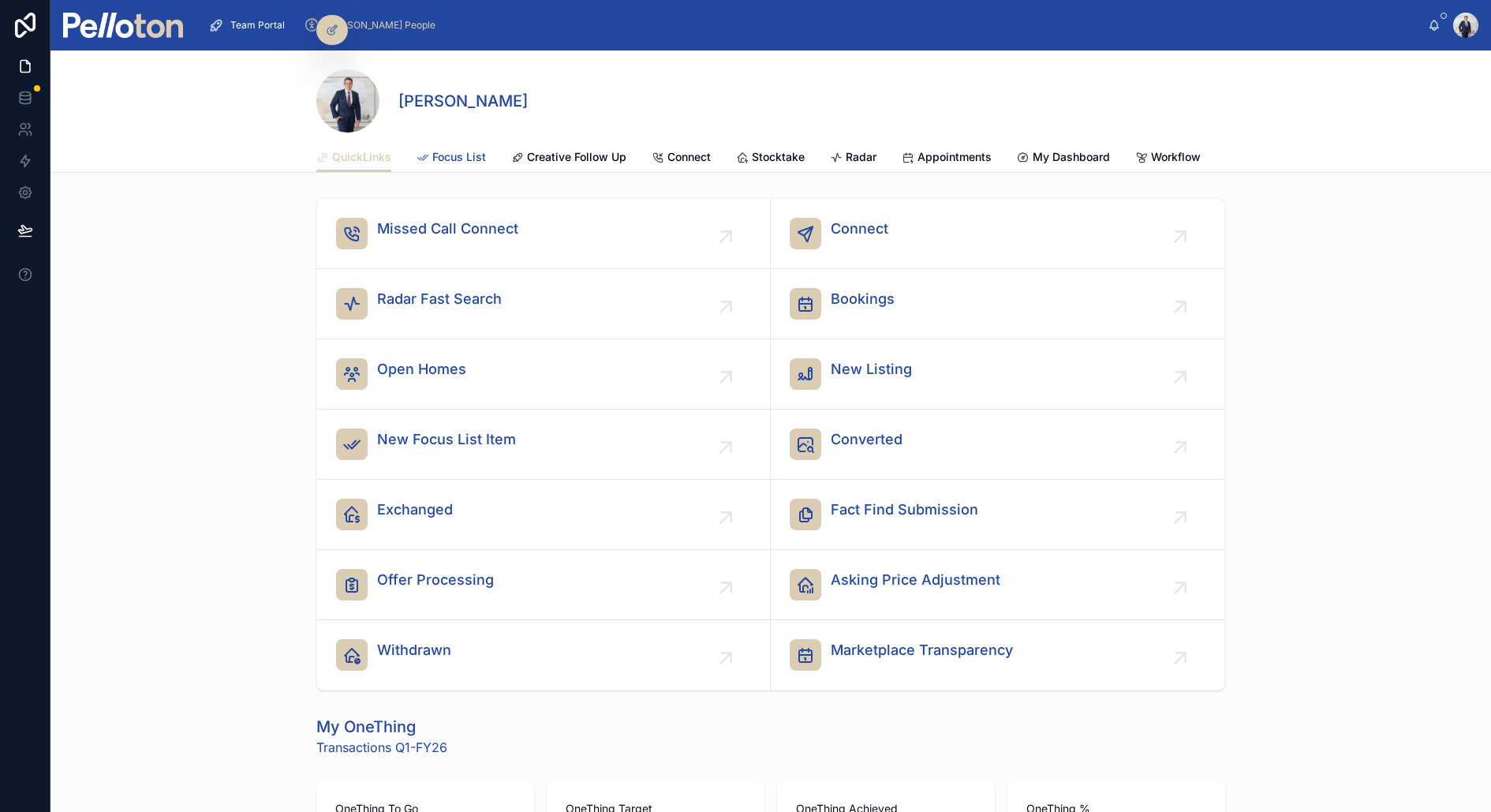
click at [453, 158] on span "Focus List" at bounding box center [459, 156] width 53 height 16
